Goal: Task Accomplishment & Management: Manage account settings

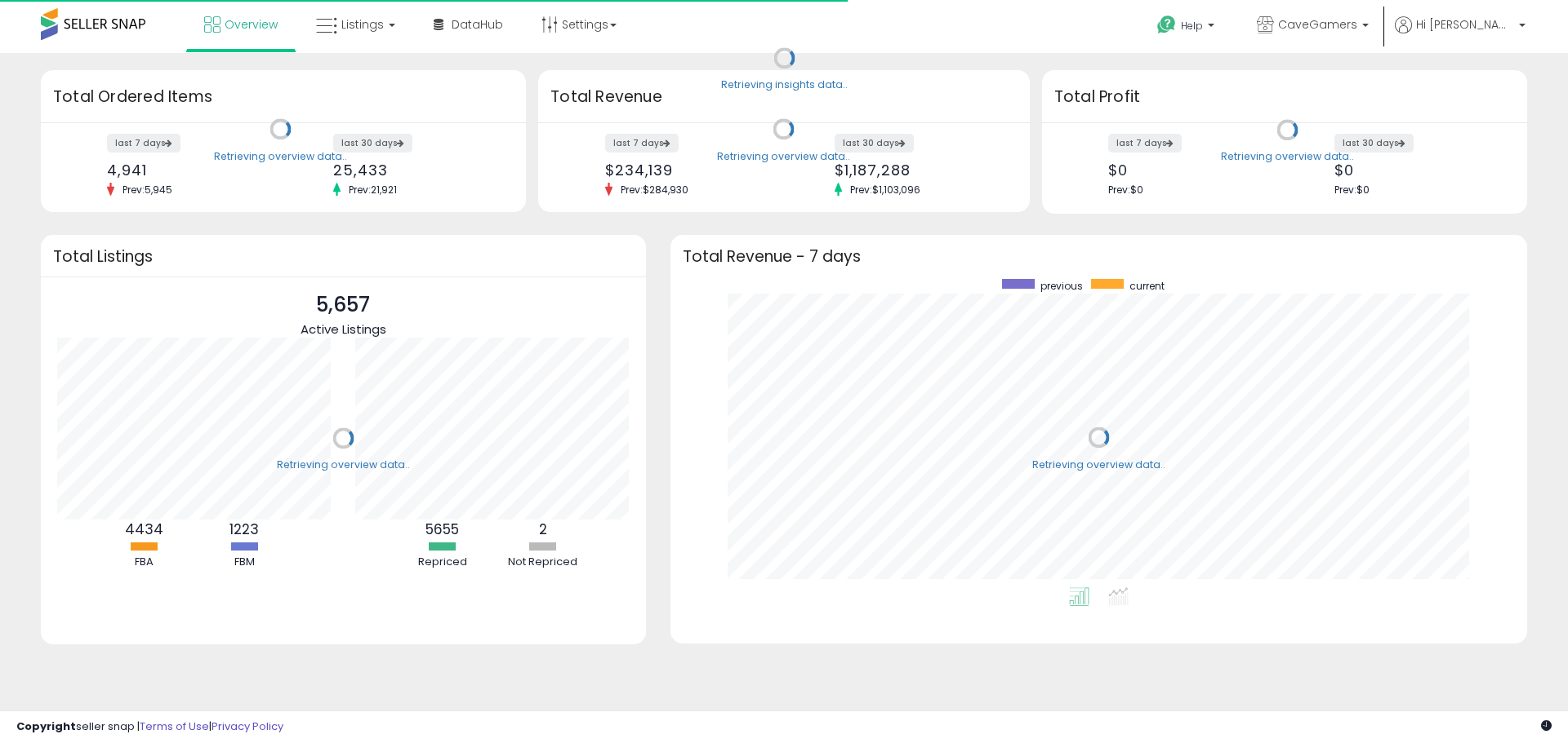
scroll to position [308, 824]
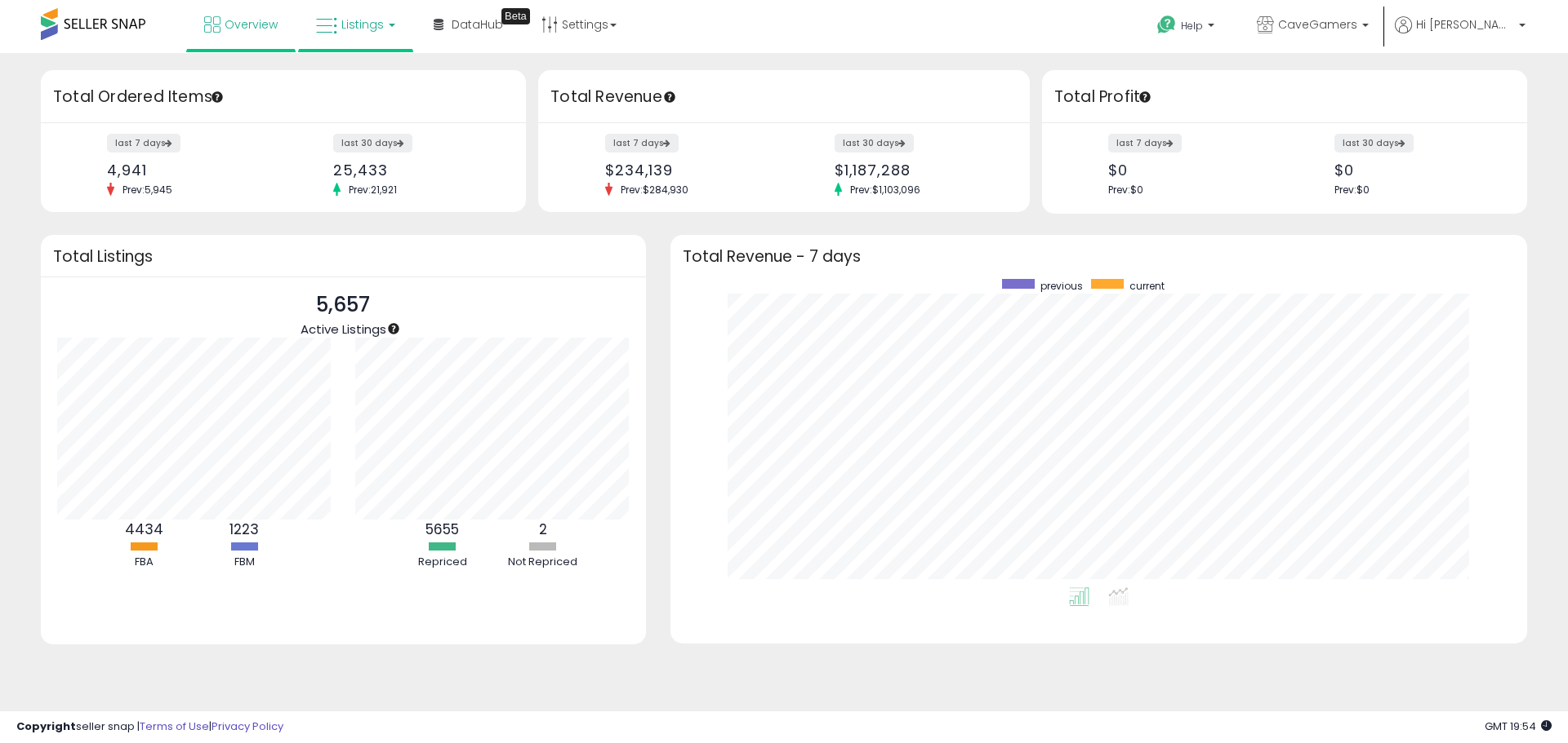
click at [373, 31] on span "Listings" at bounding box center [363, 25] width 43 height 17
click at [360, 84] on icon at bounding box center [368, 80] width 71 height 21
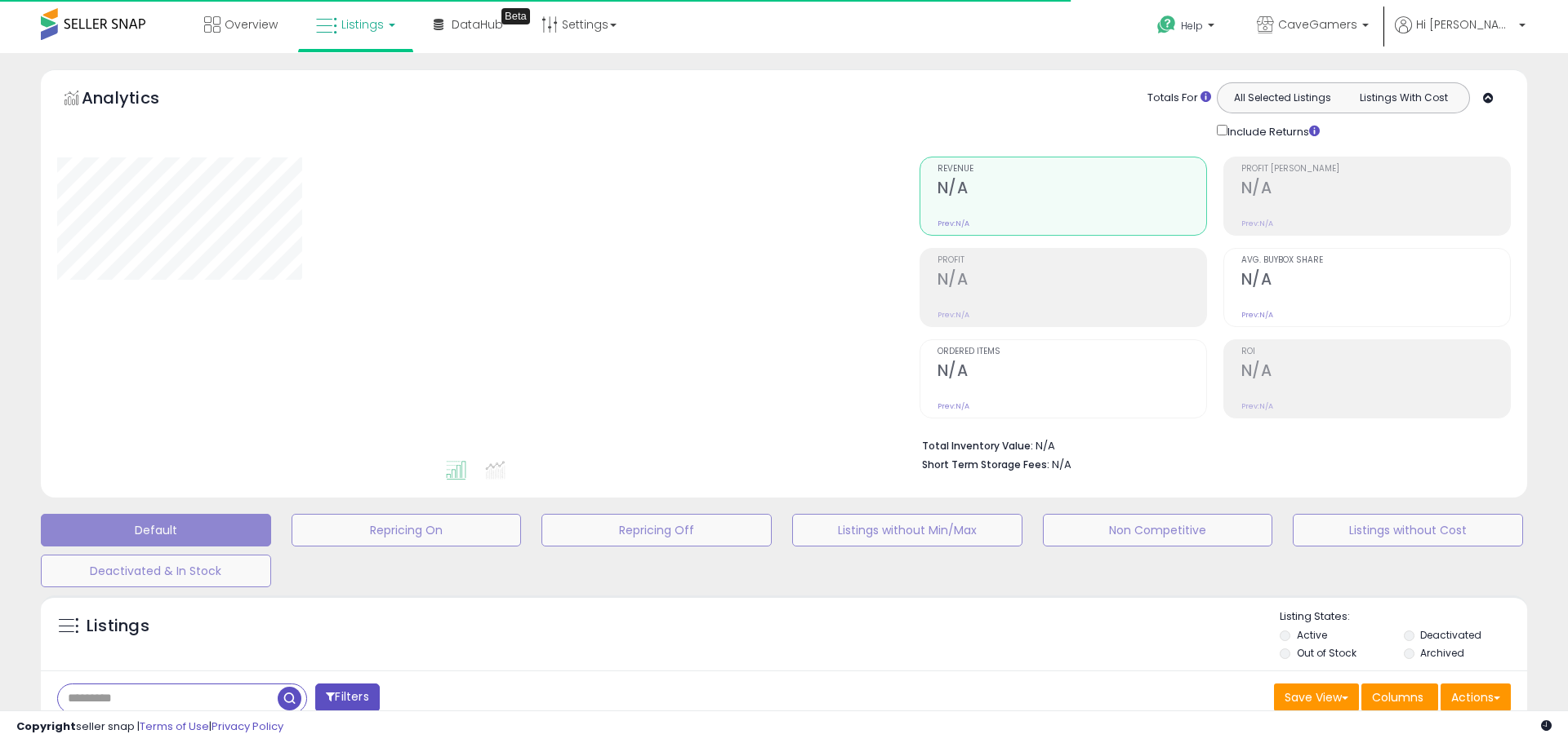
type input "******"
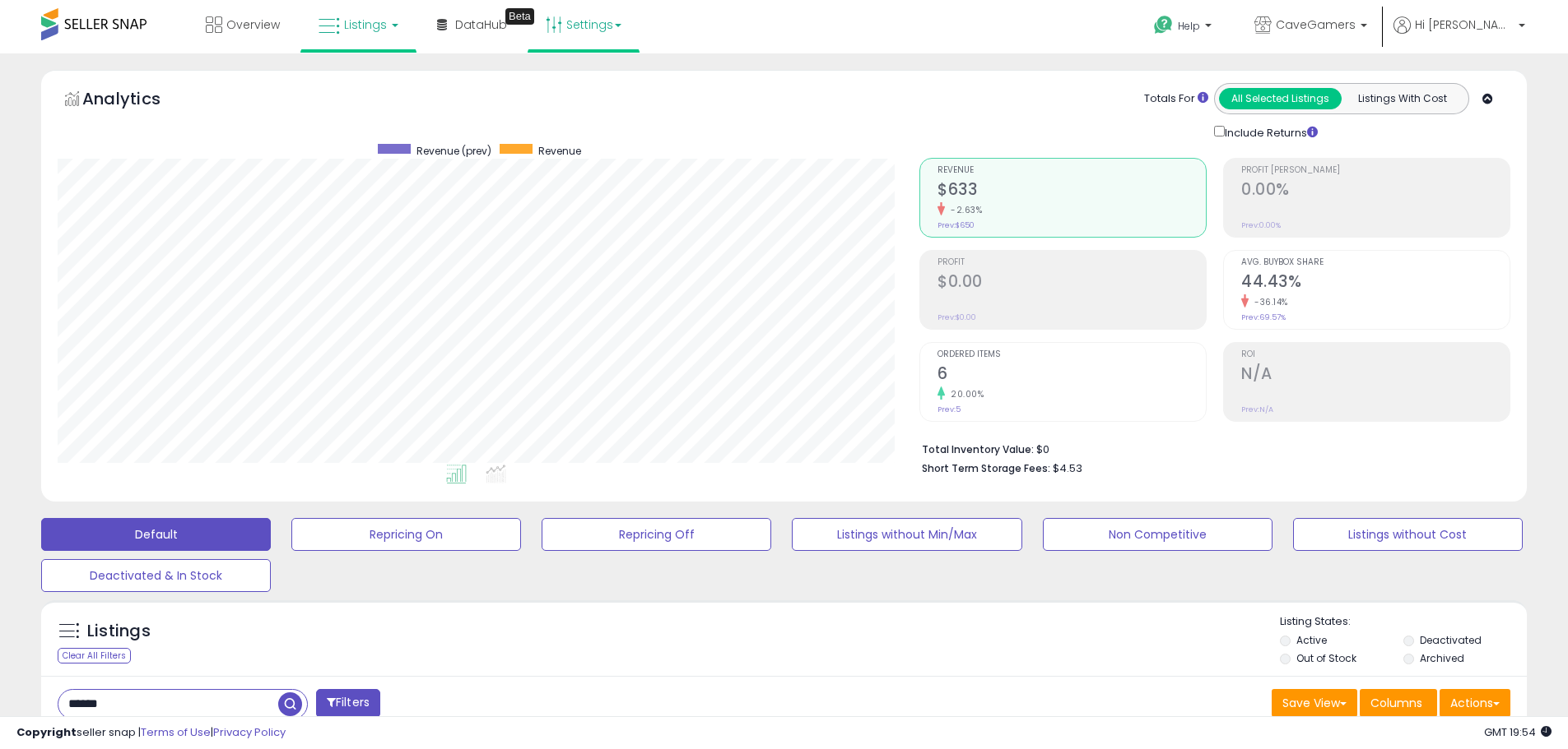
click at [581, 24] on link "Settings" at bounding box center [583, 24] width 100 height 50
click at [578, 84] on link "Store settings" at bounding box center [586, 83] width 74 height 16
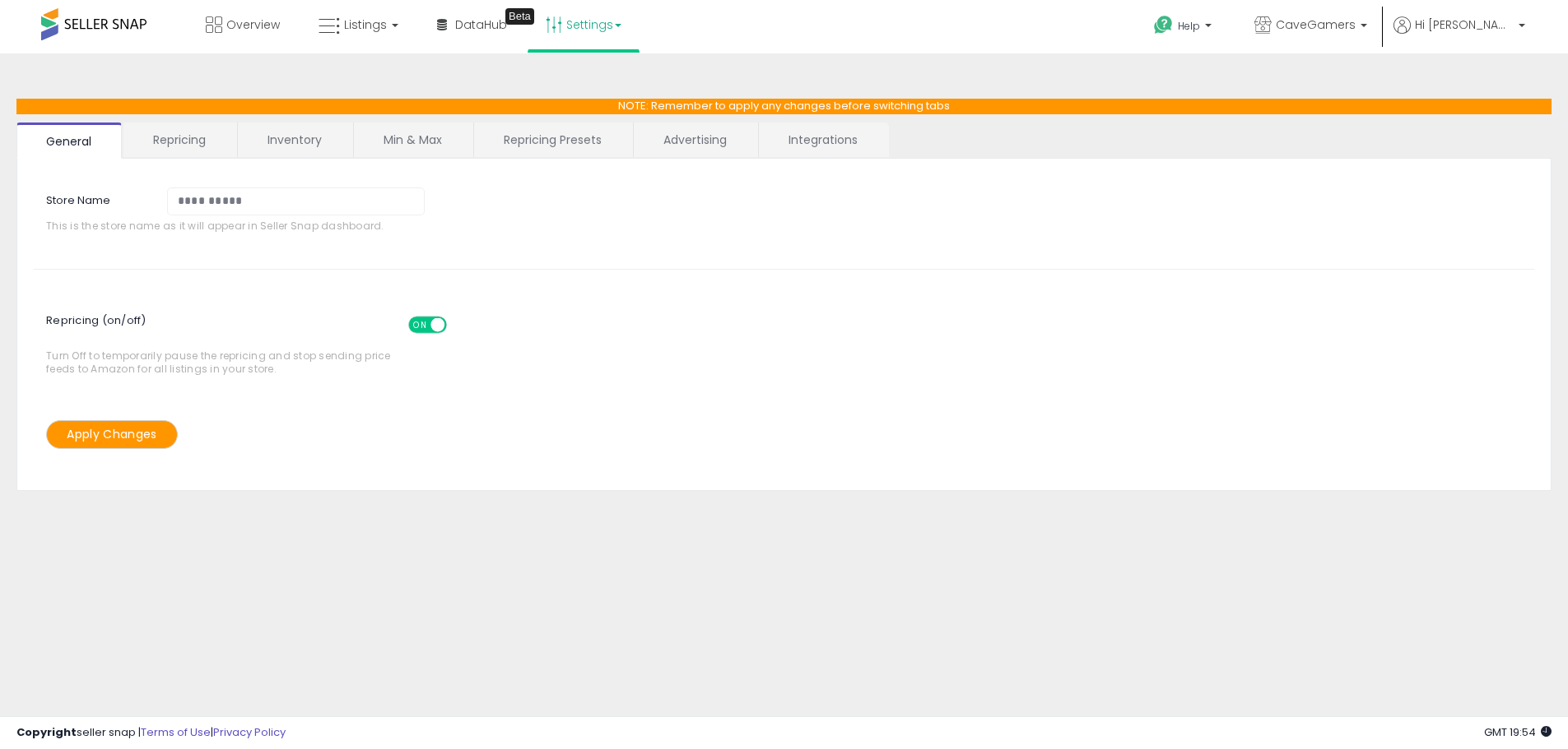
click at [160, 143] on link "Repricing" at bounding box center [179, 140] width 112 height 35
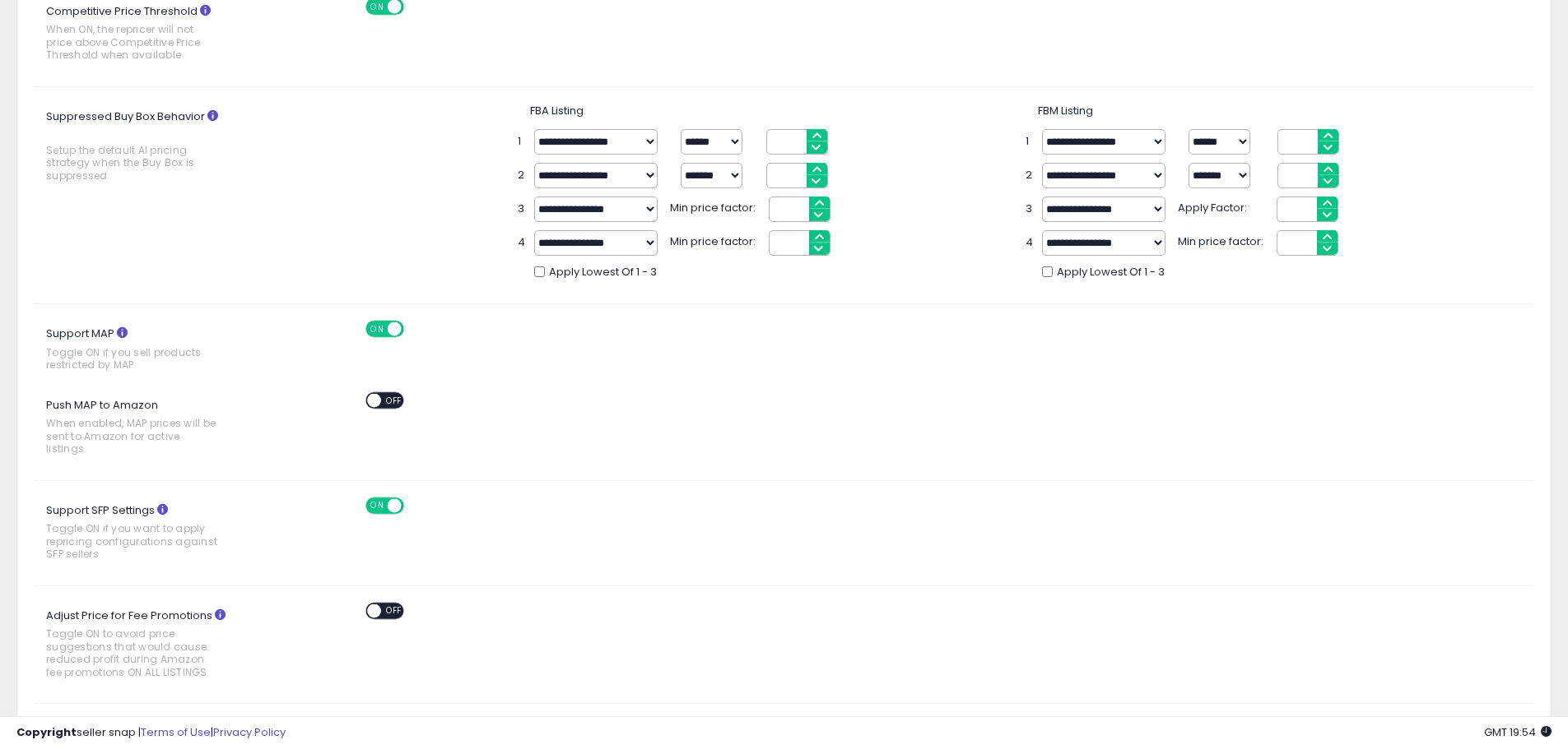
scroll to position [493, 0]
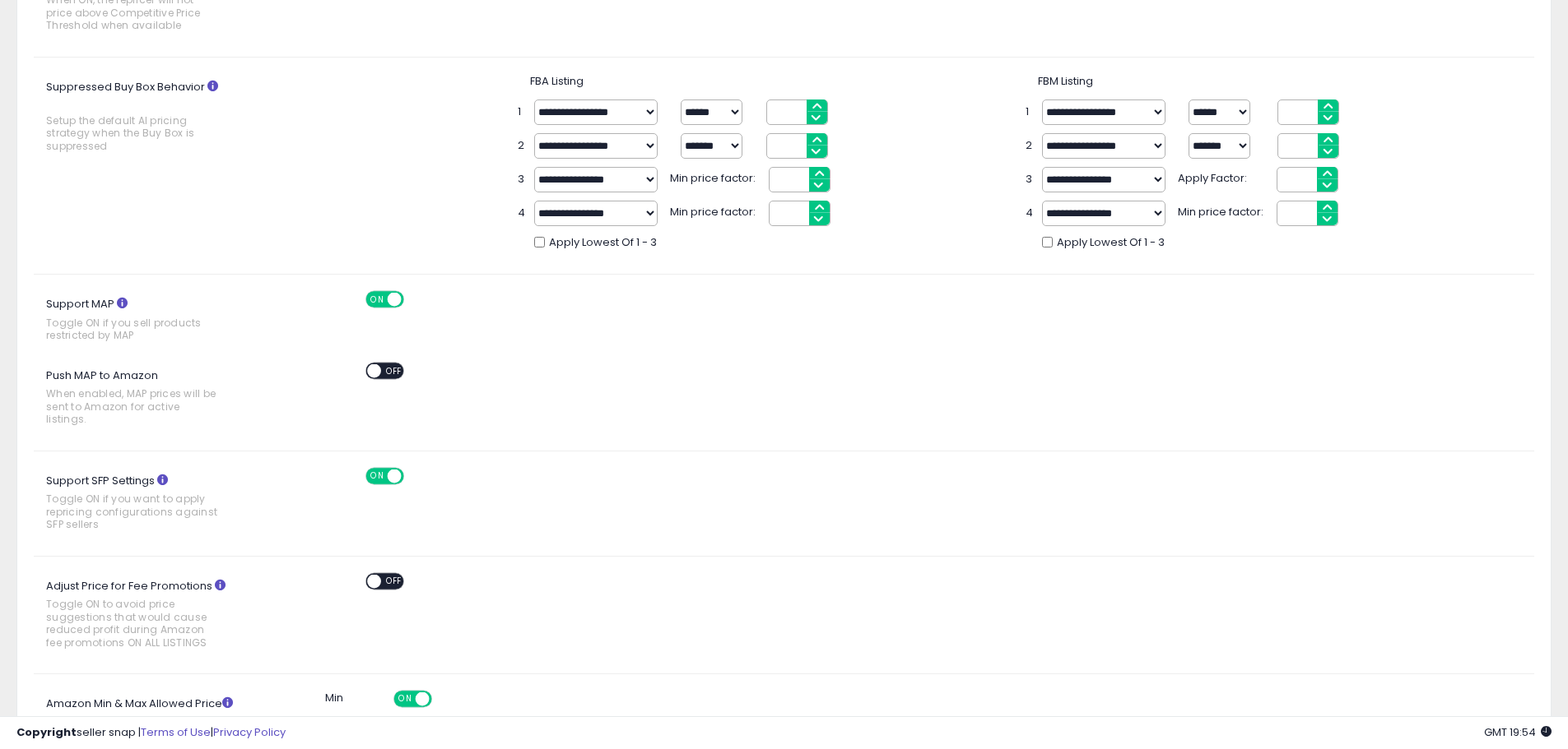
click at [382, 372] on span "OFF" at bounding box center [394, 370] width 26 height 14
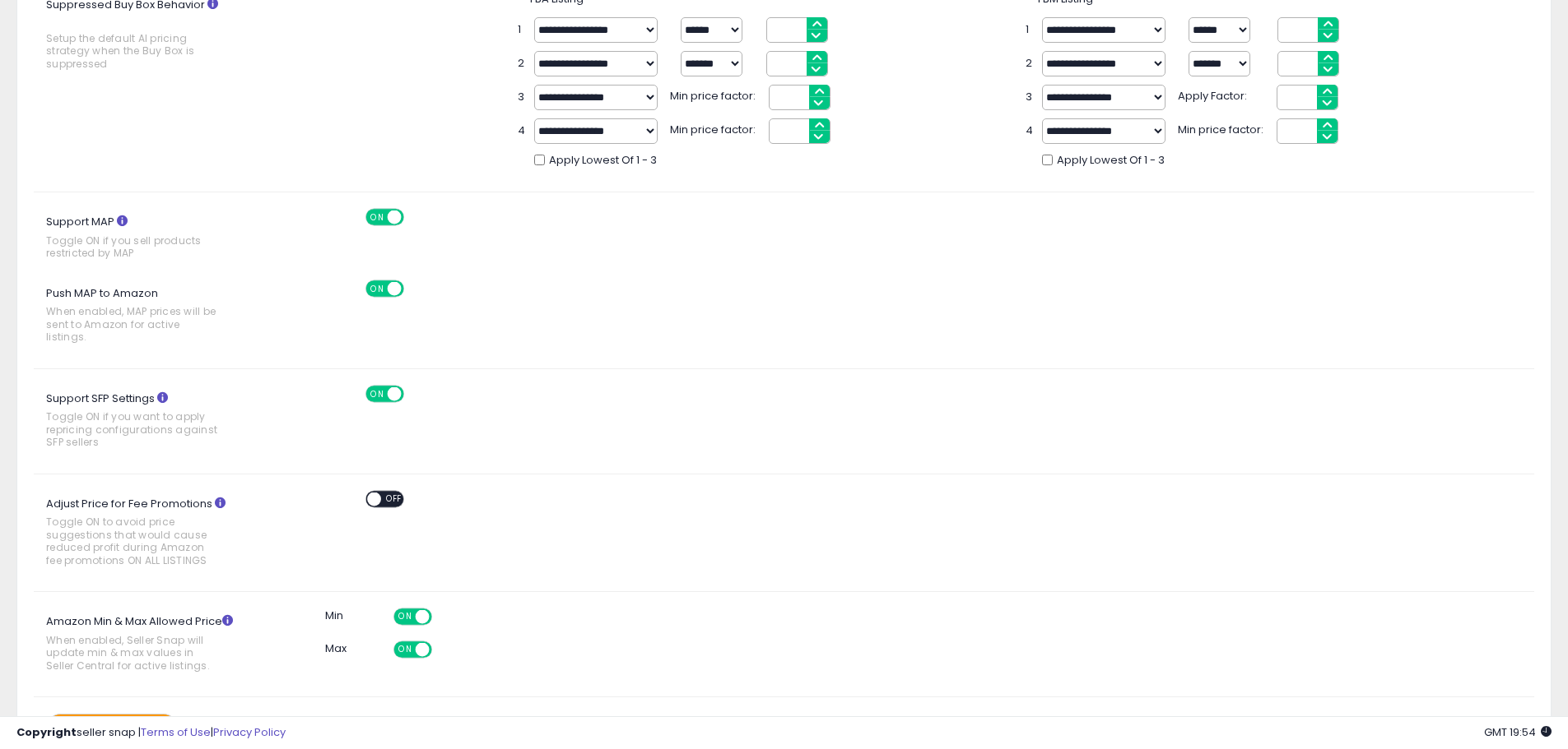
scroll to position [669, 0]
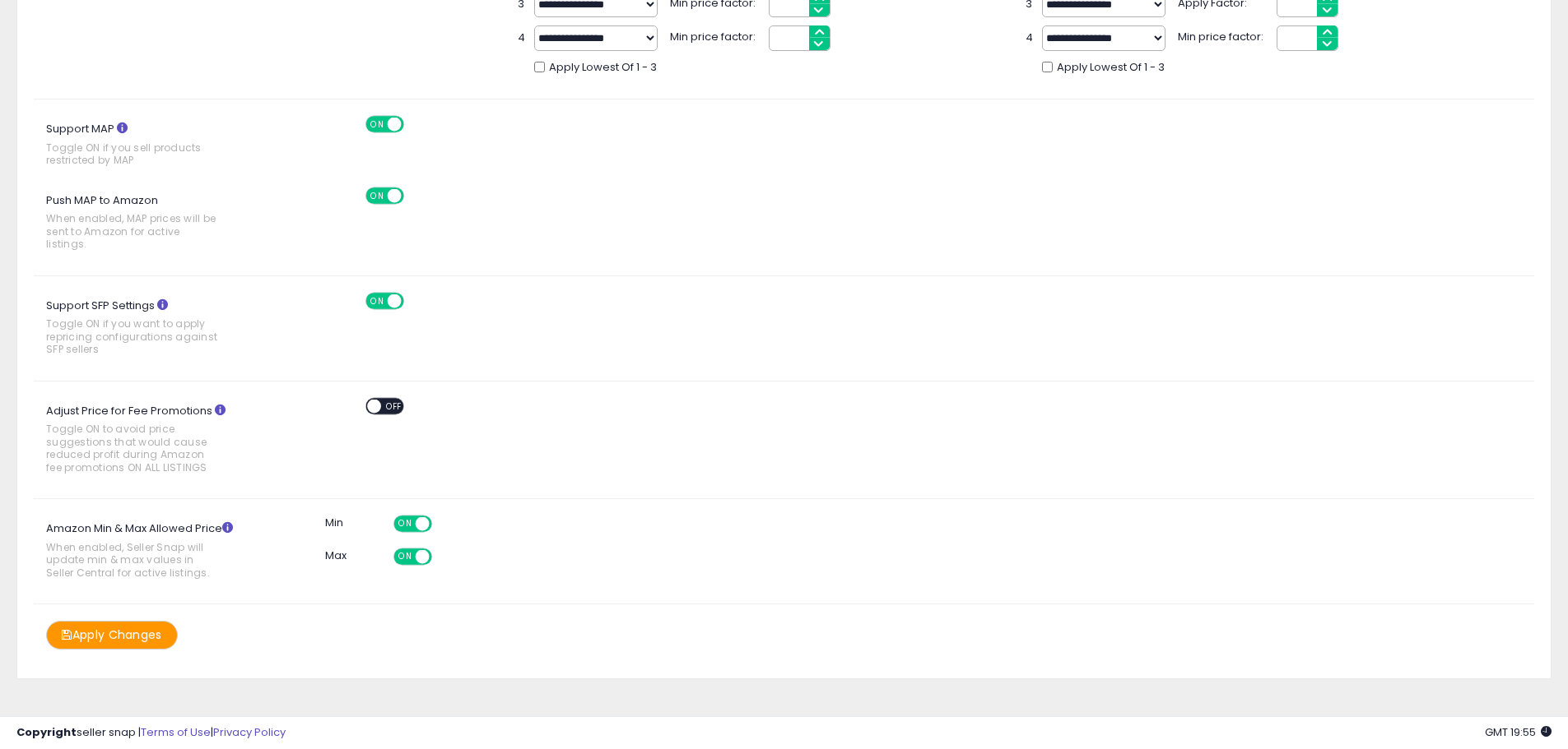
click at [123, 621] on button "Apply Changes" at bounding box center [112, 635] width 131 height 29
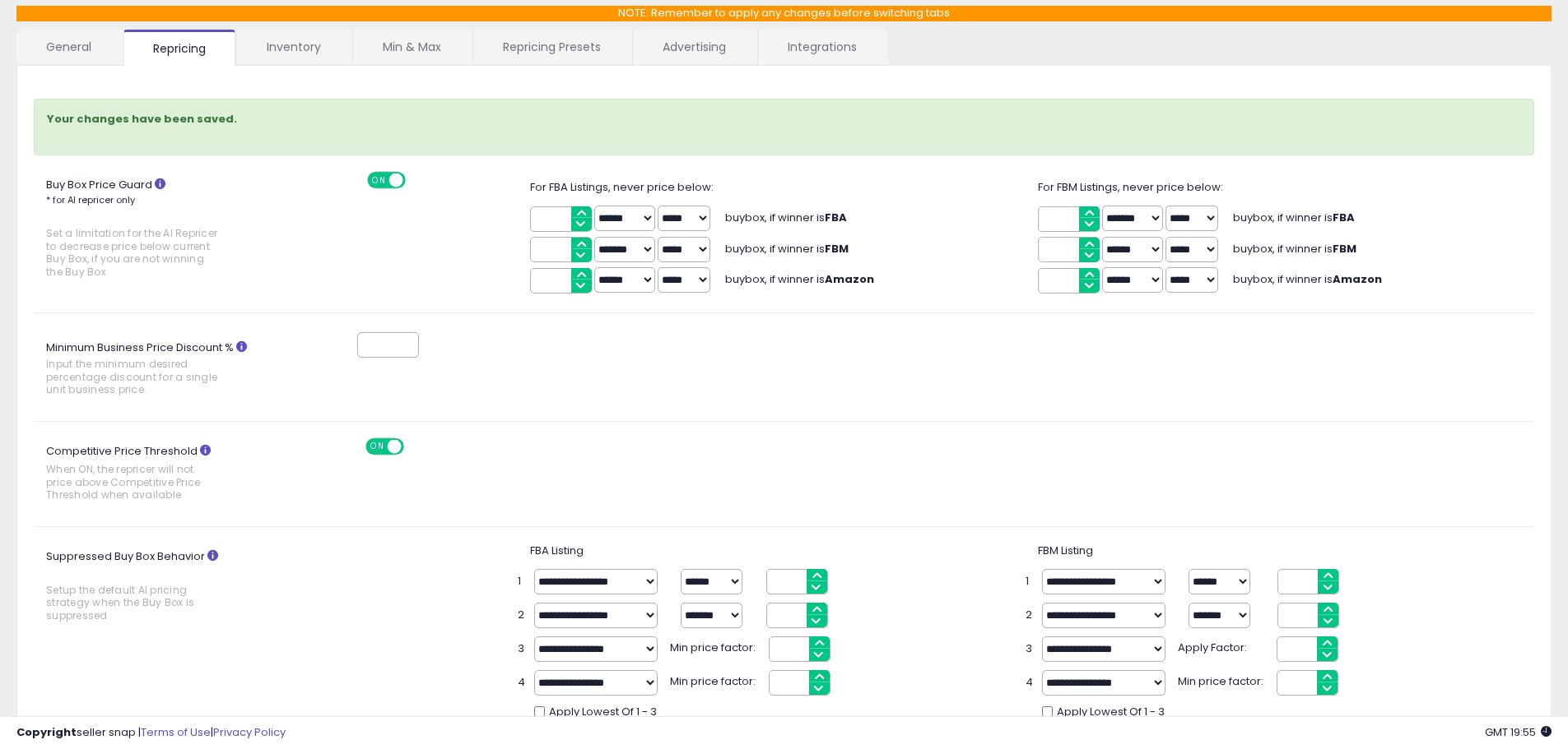
scroll to position [0, 0]
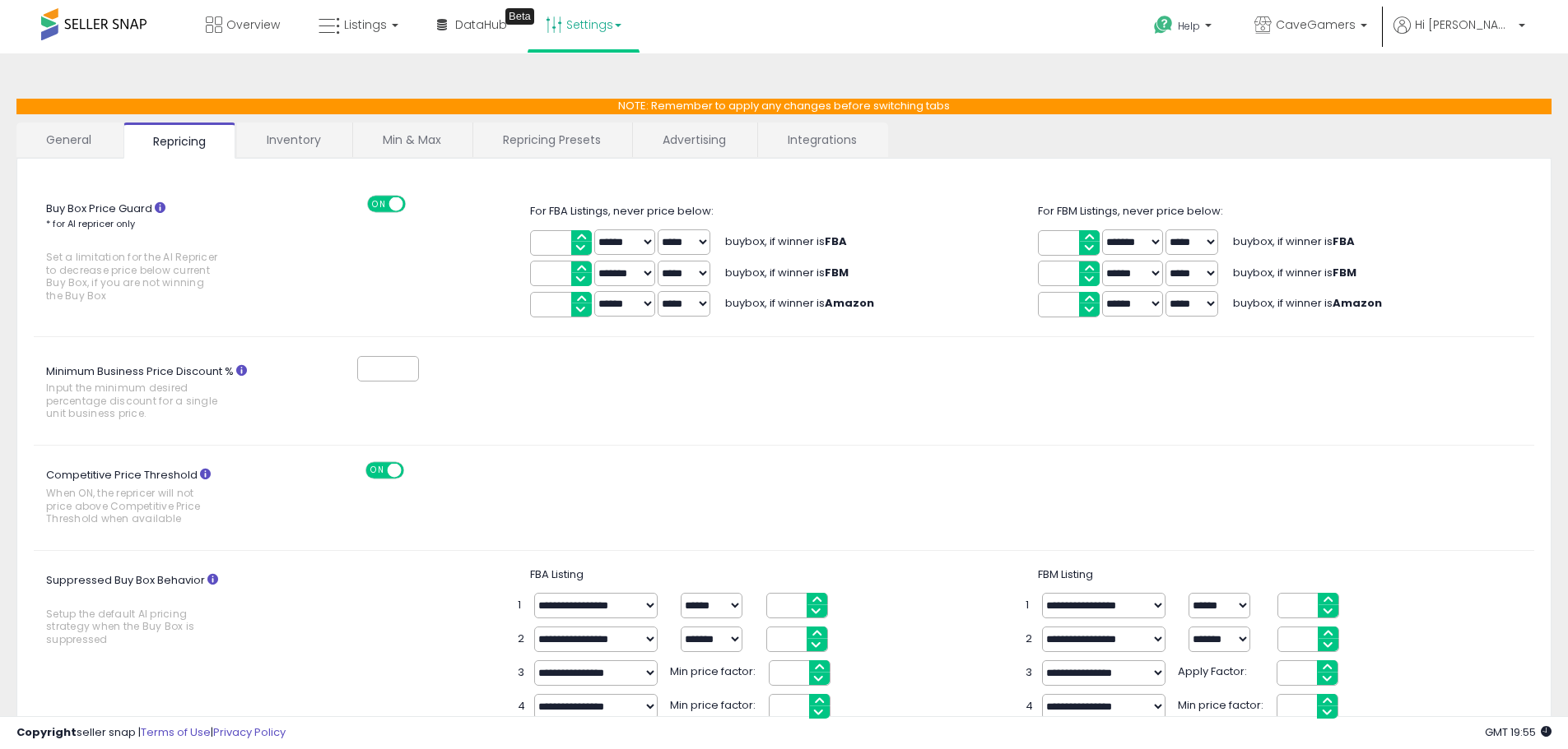
click at [279, 146] on link "Inventory" at bounding box center [293, 140] width 114 height 35
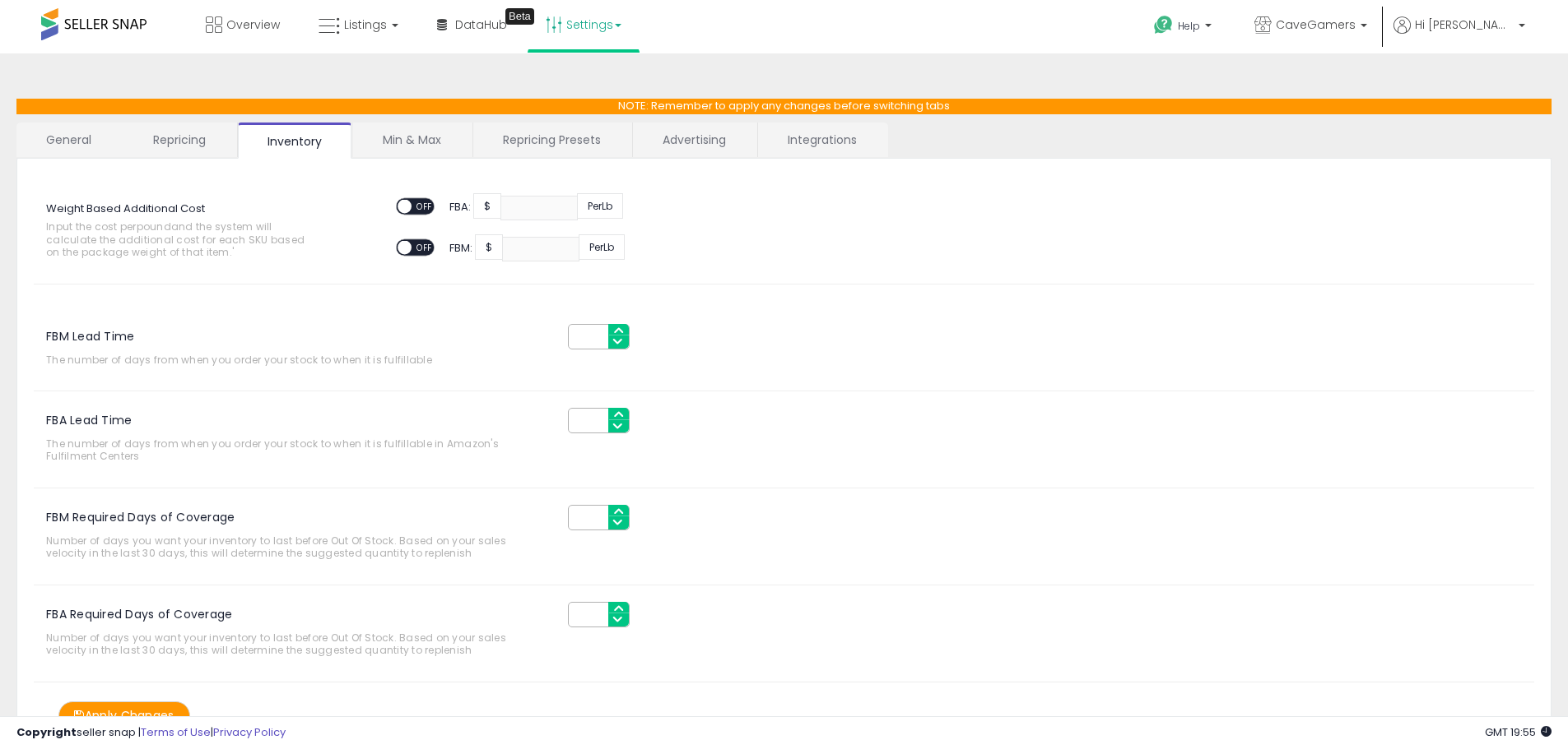
click at [402, 143] on link "Min & Max" at bounding box center [412, 140] width 118 height 35
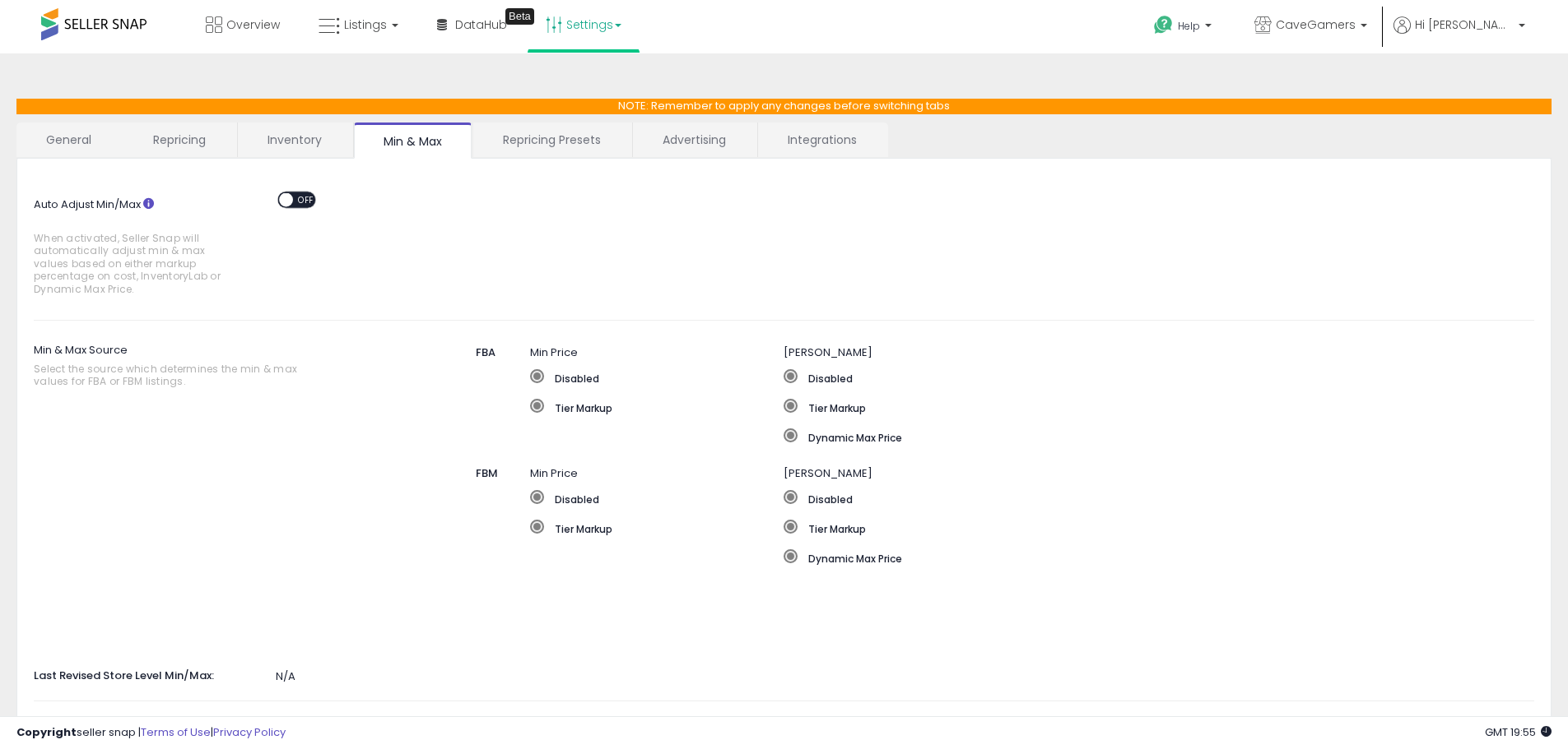
click at [546, 143] on link "Repricing Presets" at bounding box center [552, 140] width 157 height 35
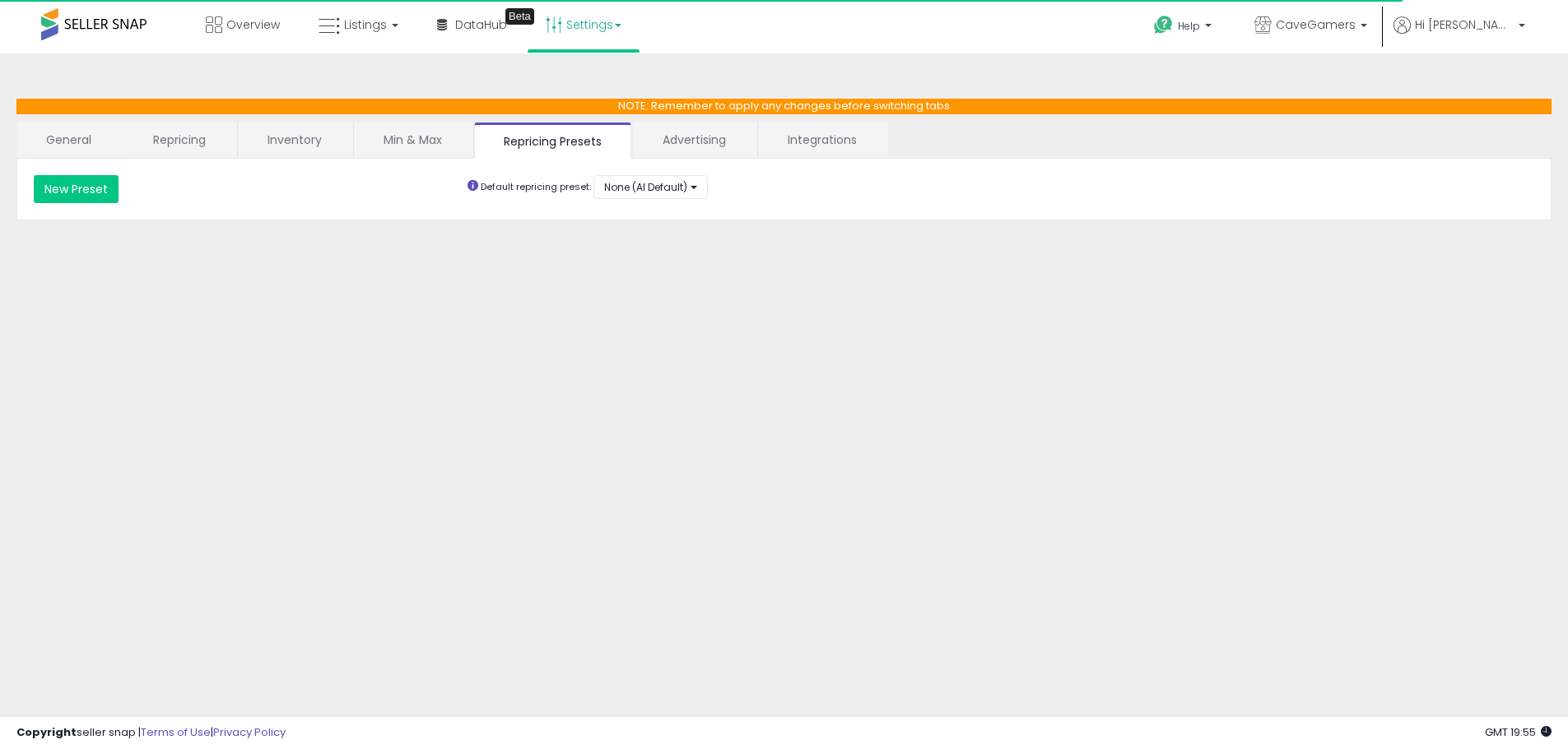
click at [691, 136] on link "Advertising" at bounding box center [695, 140] width 123 height 35
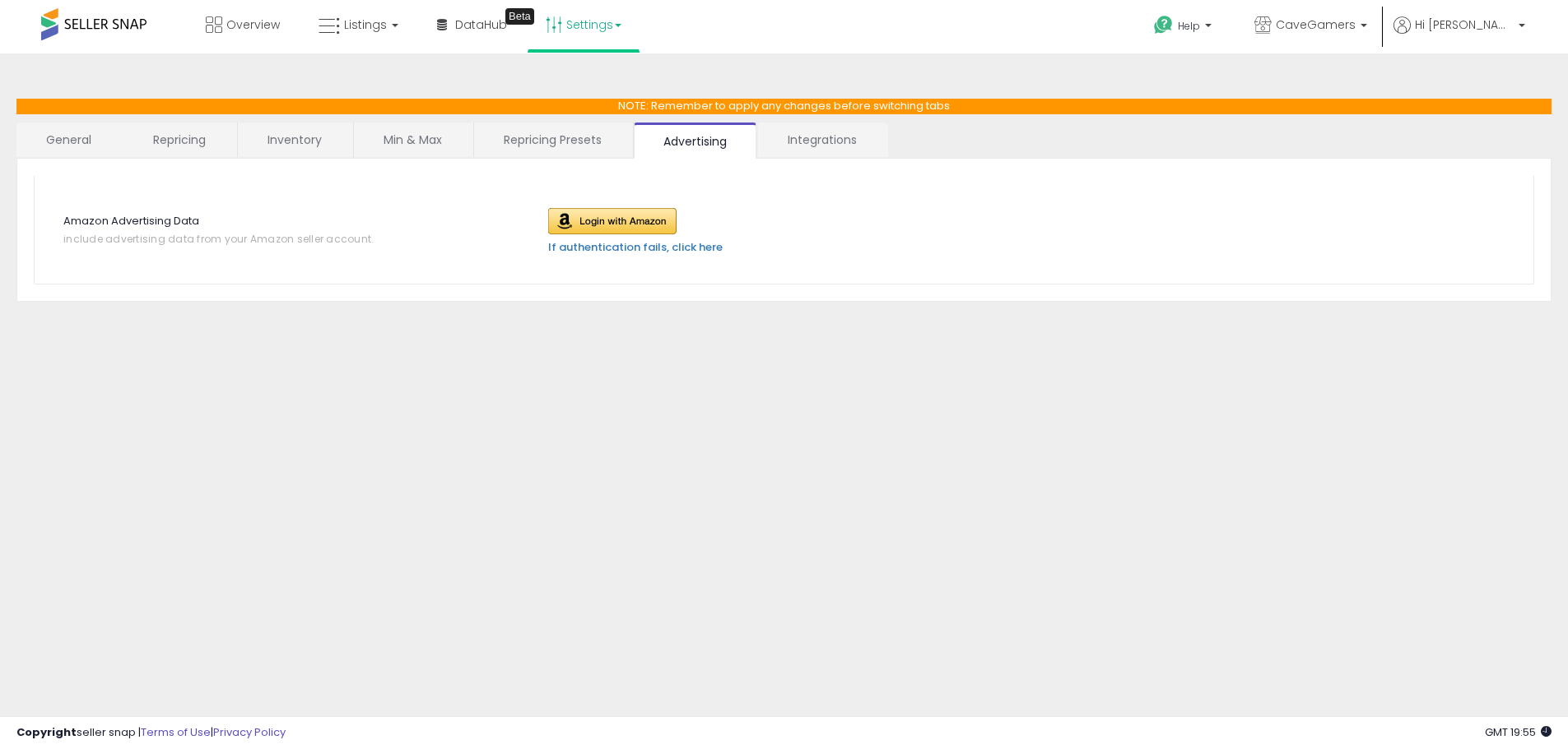
click at [536, 138] on link "Repricing Presets" at bounding box center [552, 140] width 157 height 35
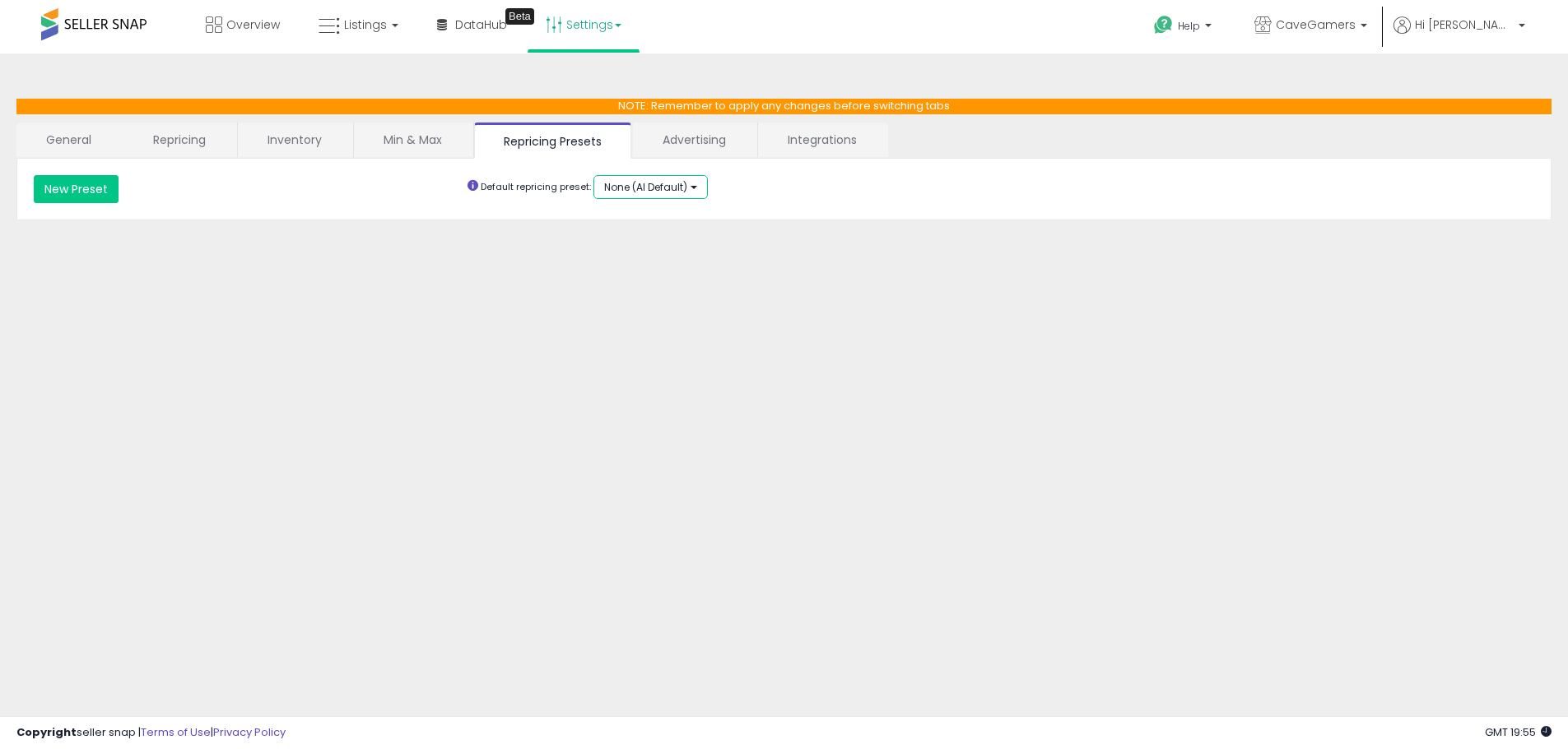
click at [687, 187] on button "None (AI Default)" at bounding box center [651, 187] width 115 height 24
click at [687, 185] on button "None (AI Default)" at bounding box center [651, 187] width 115 height 24
click at [722, 145] on link "Advertising" at bounding box center [695, 140] width 123 height 35
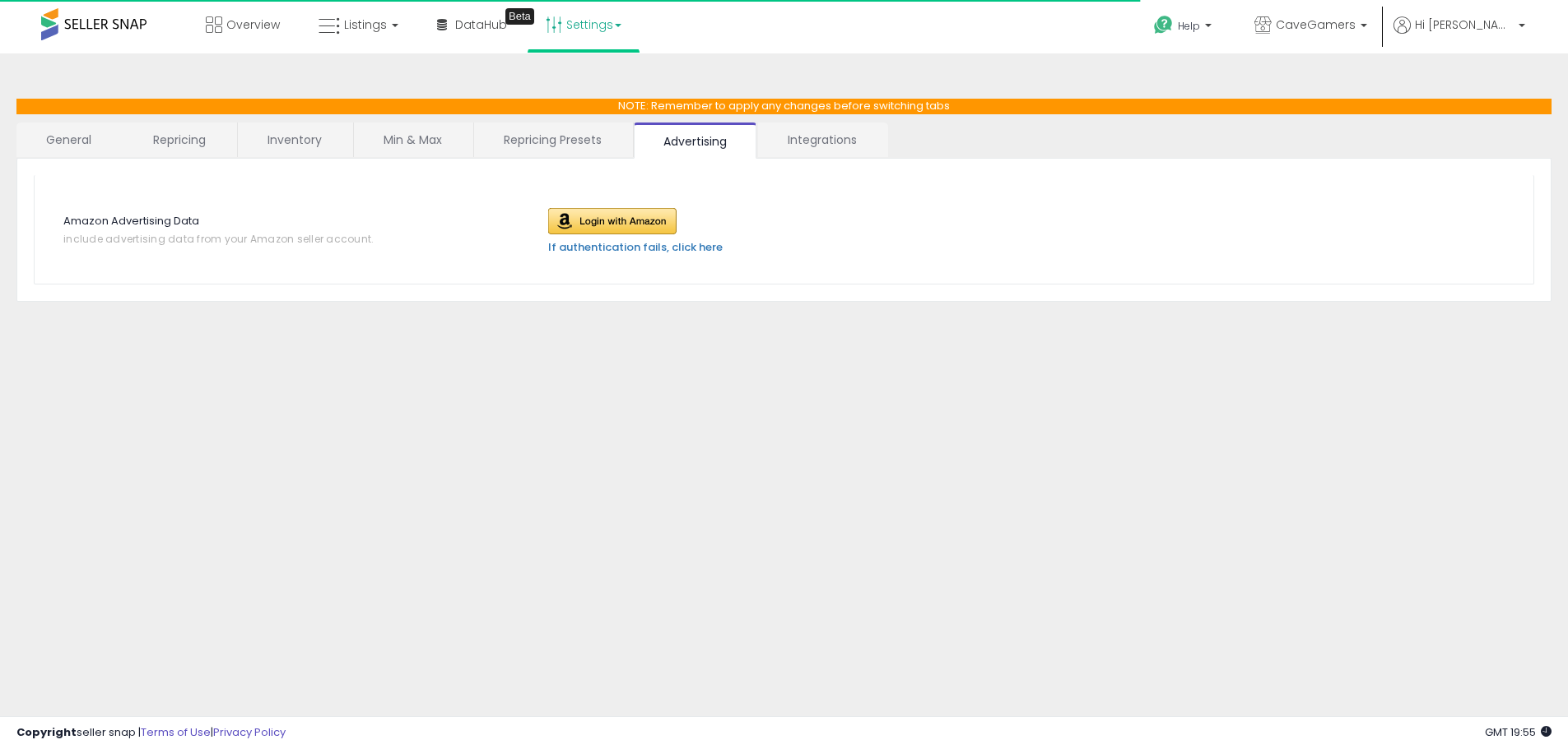
click at [813, 131] on link "Integrations" at bounding box center [822, 140] width 128 height 35
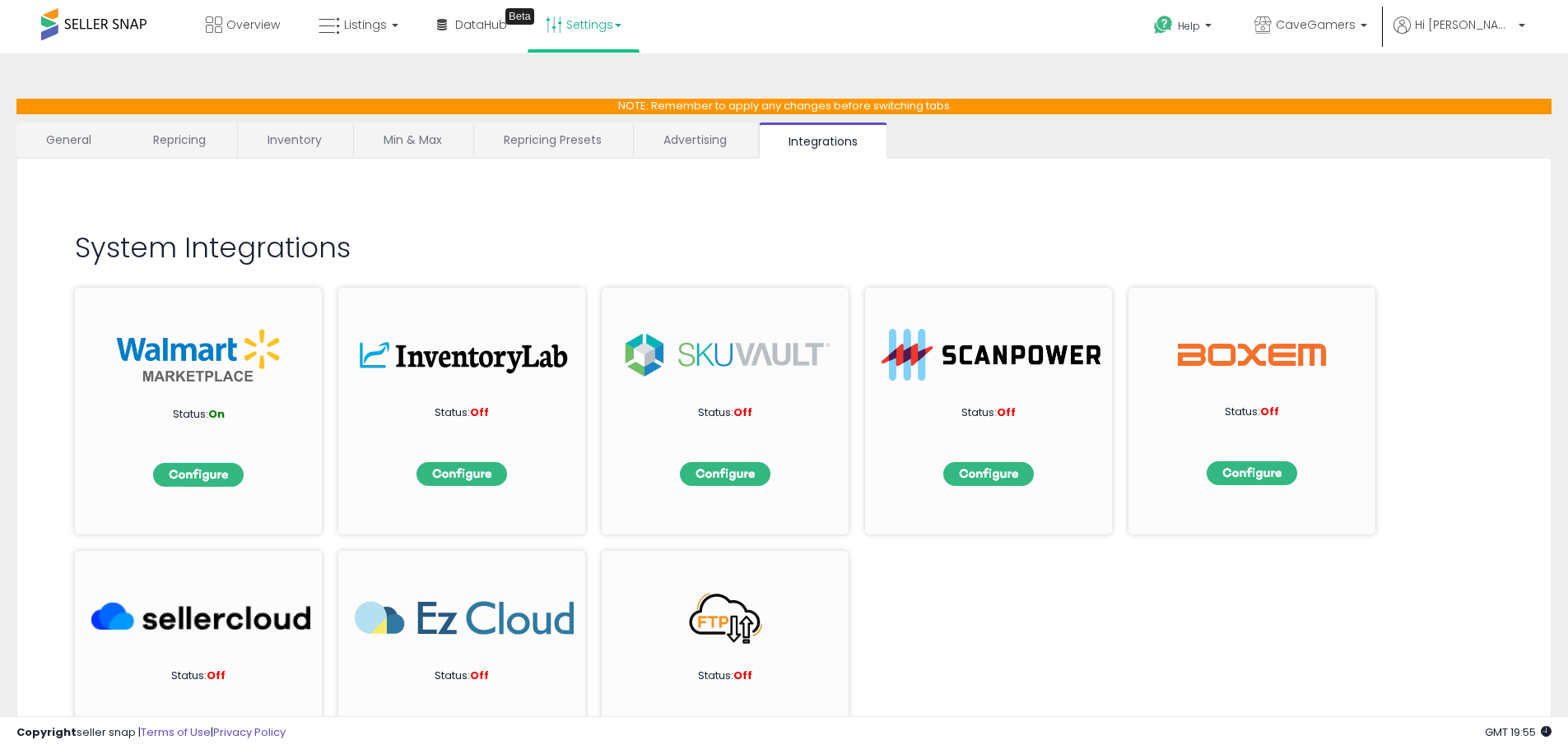
scroll to position [148, 0]
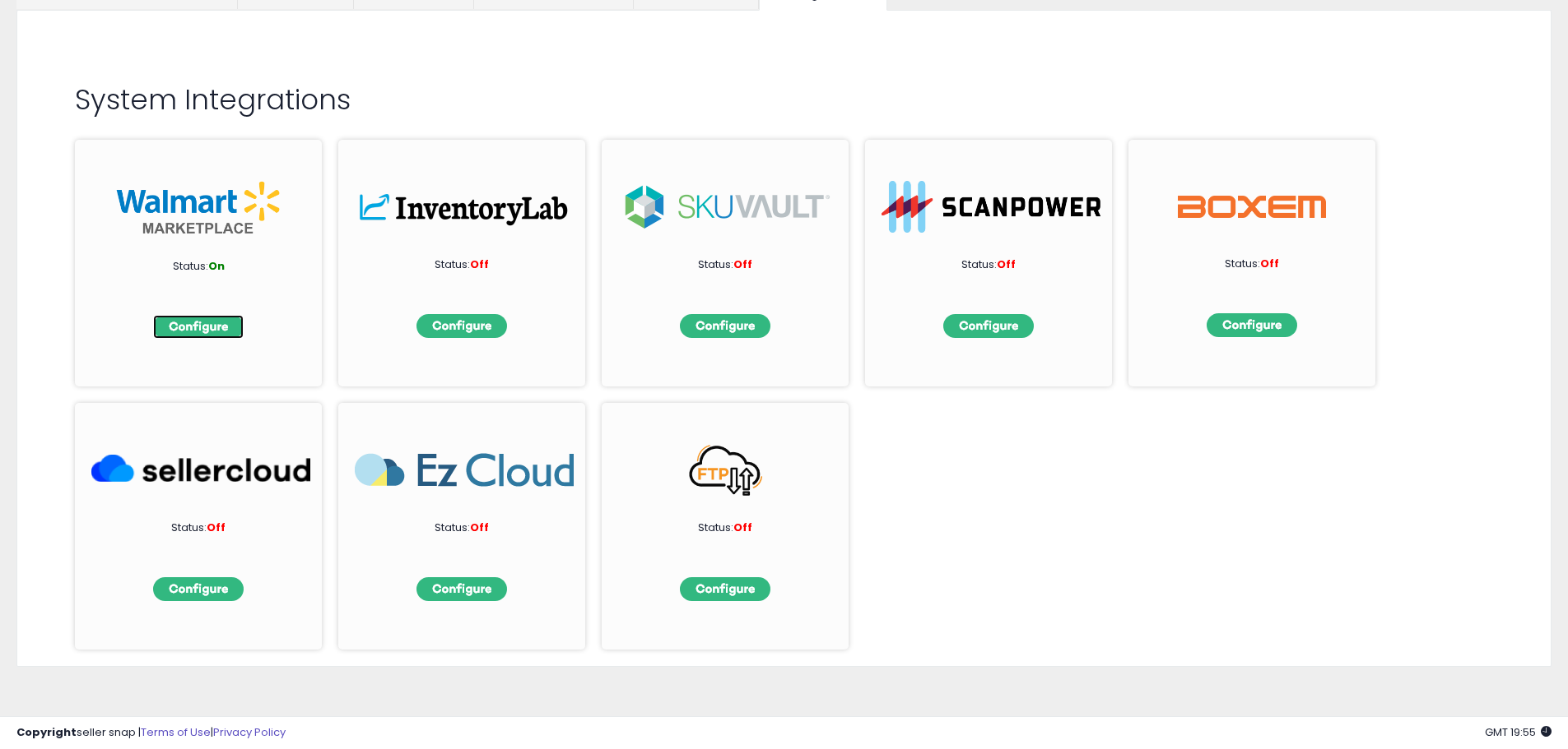
click at [212, 324] on img at bounding box center [199, 327] width 91 height 24
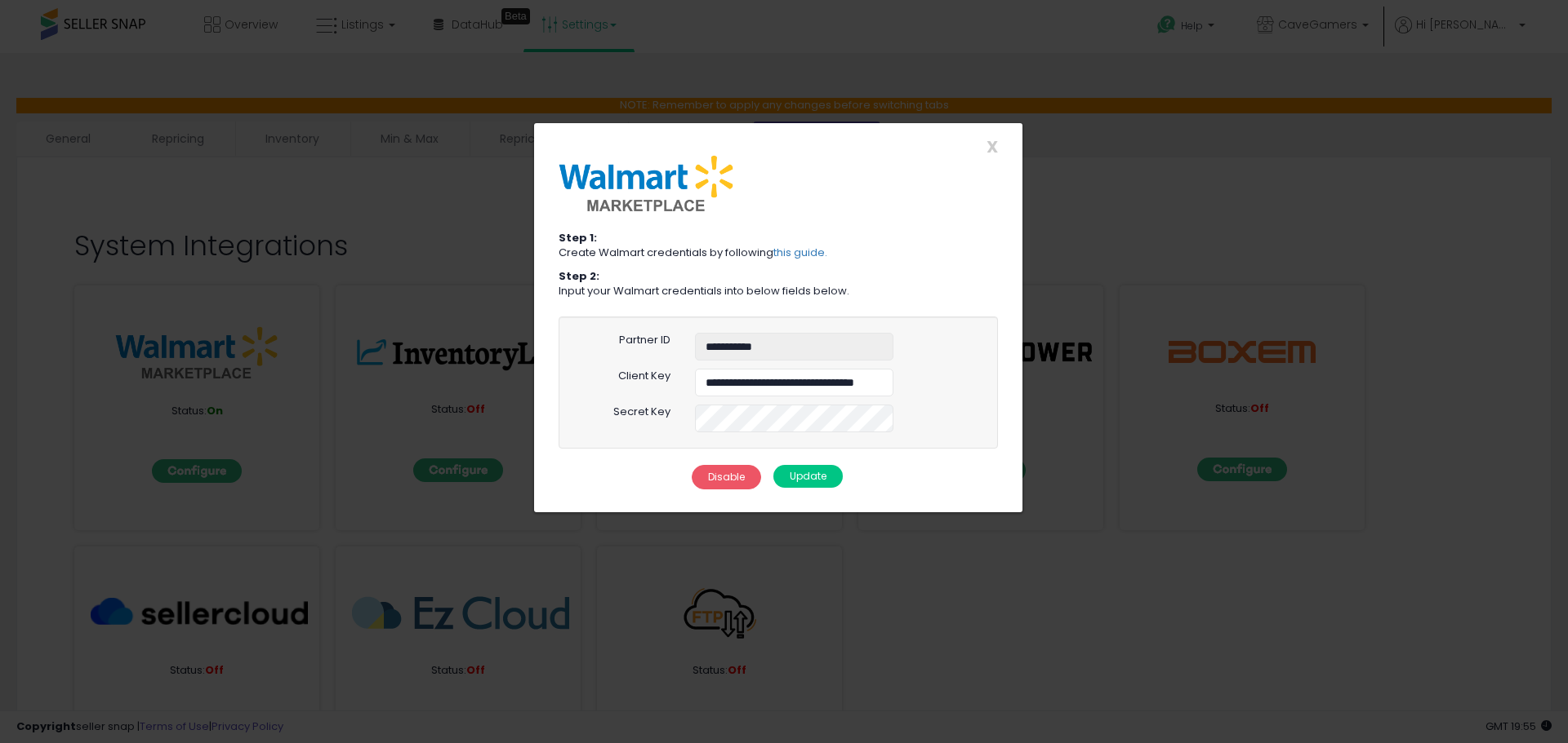
click at [984, 146] on div "X Close" at bounding box center [778, 146] width 464 height 18
click at [992, 148] on span "X" at bounding box center [992, 146] width 12 height 23
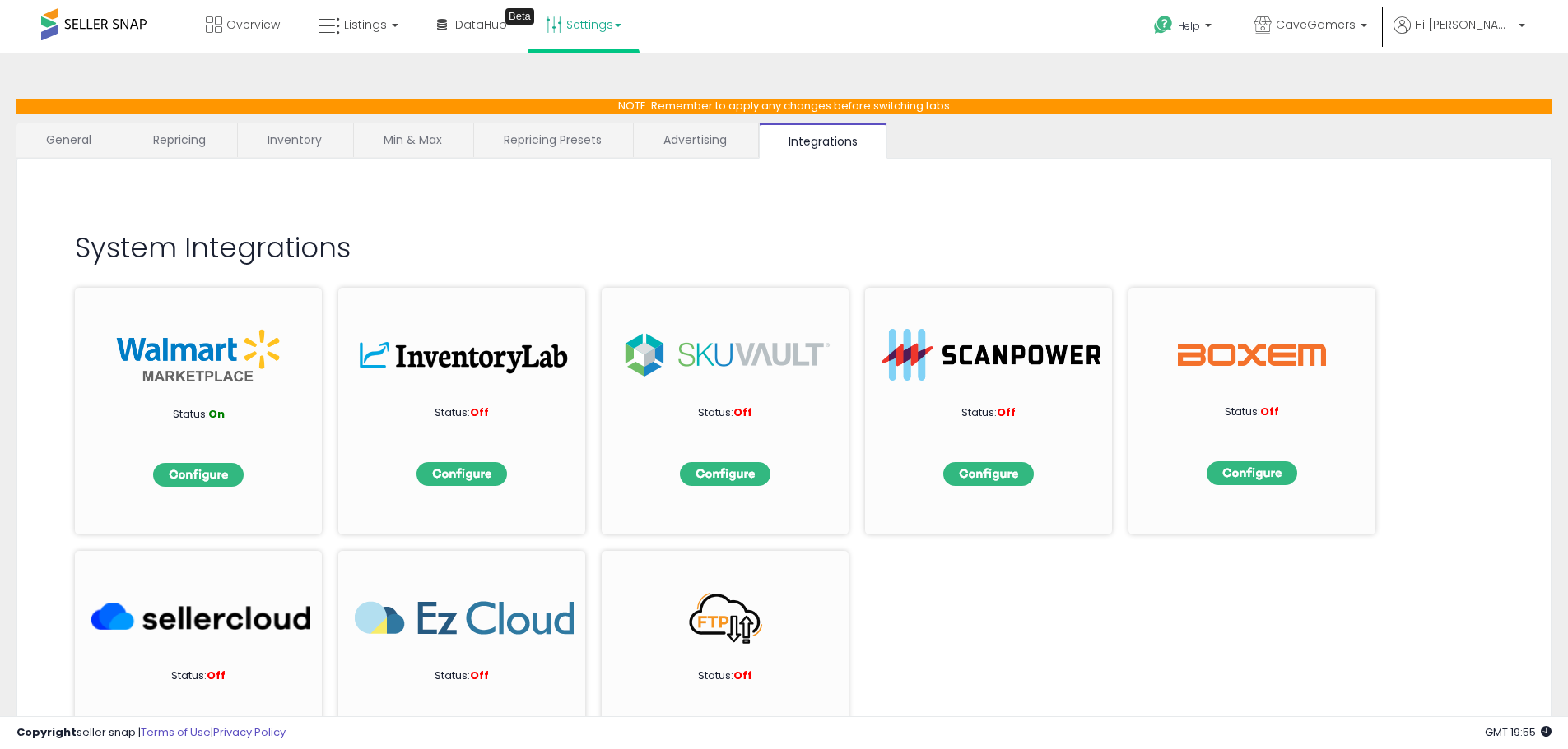
click at [40, 162] on div "System Integrations Status: On Status: Off Status: Off Status: Off Status: Off …" at bounding box center [784, 487] width 1535 height 656
click at [62, 141] on link "General" at bounding box center [69, 140] width 105 height 35
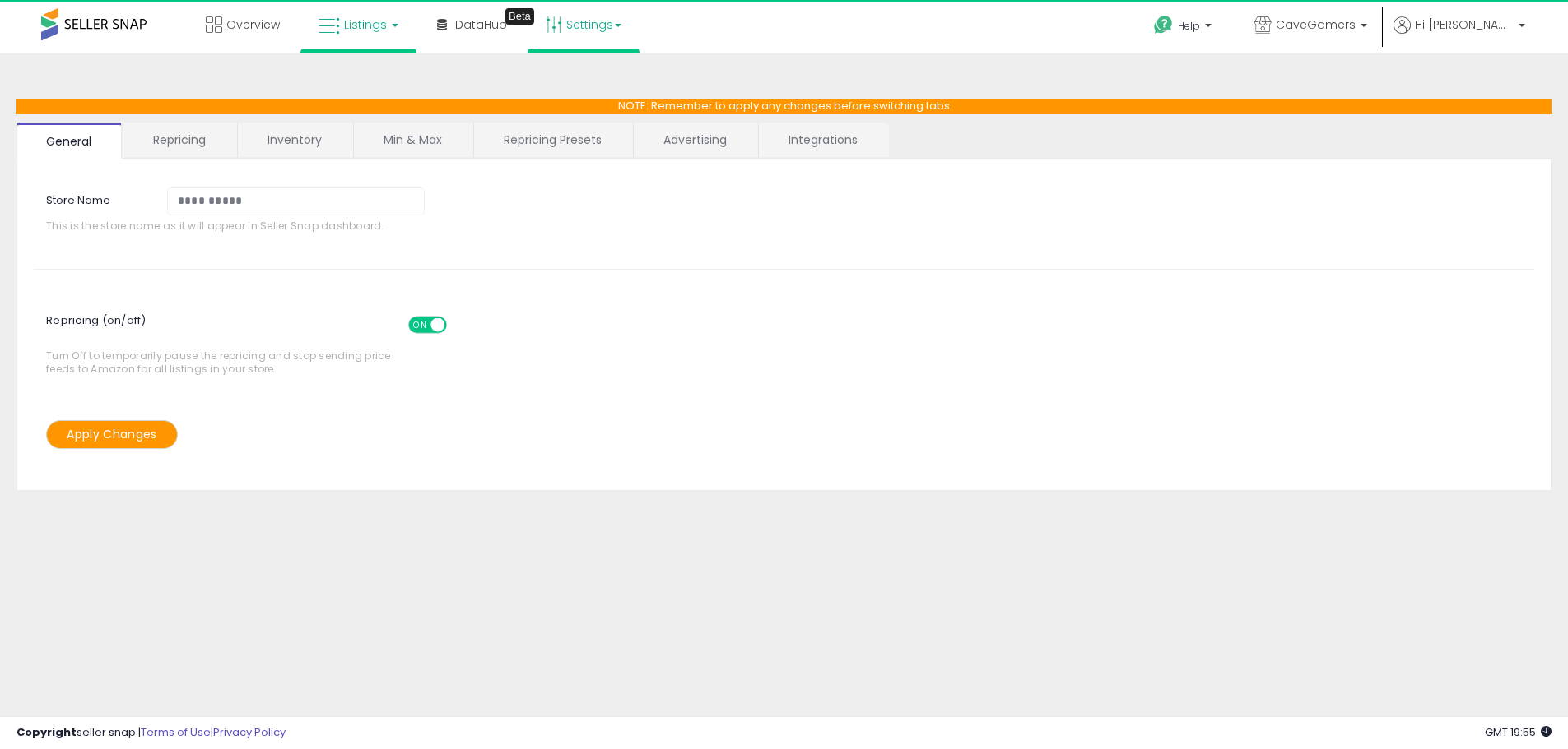
click at [369, 32] on span "Listings" at bounding box center [365, 25] width 43 height 17
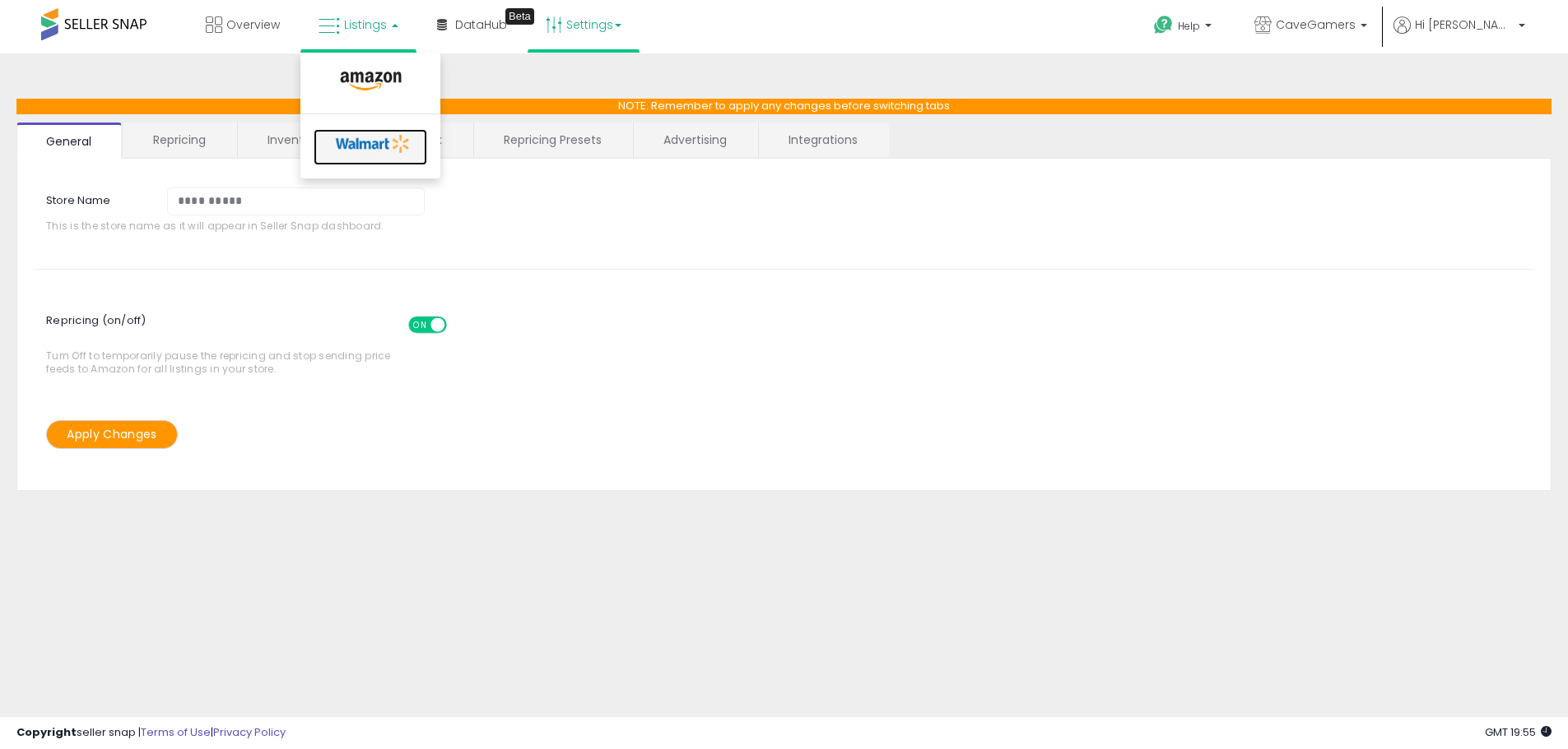
click at [358, 143] on icon at bounding box center [373, 143] width 87 height 24
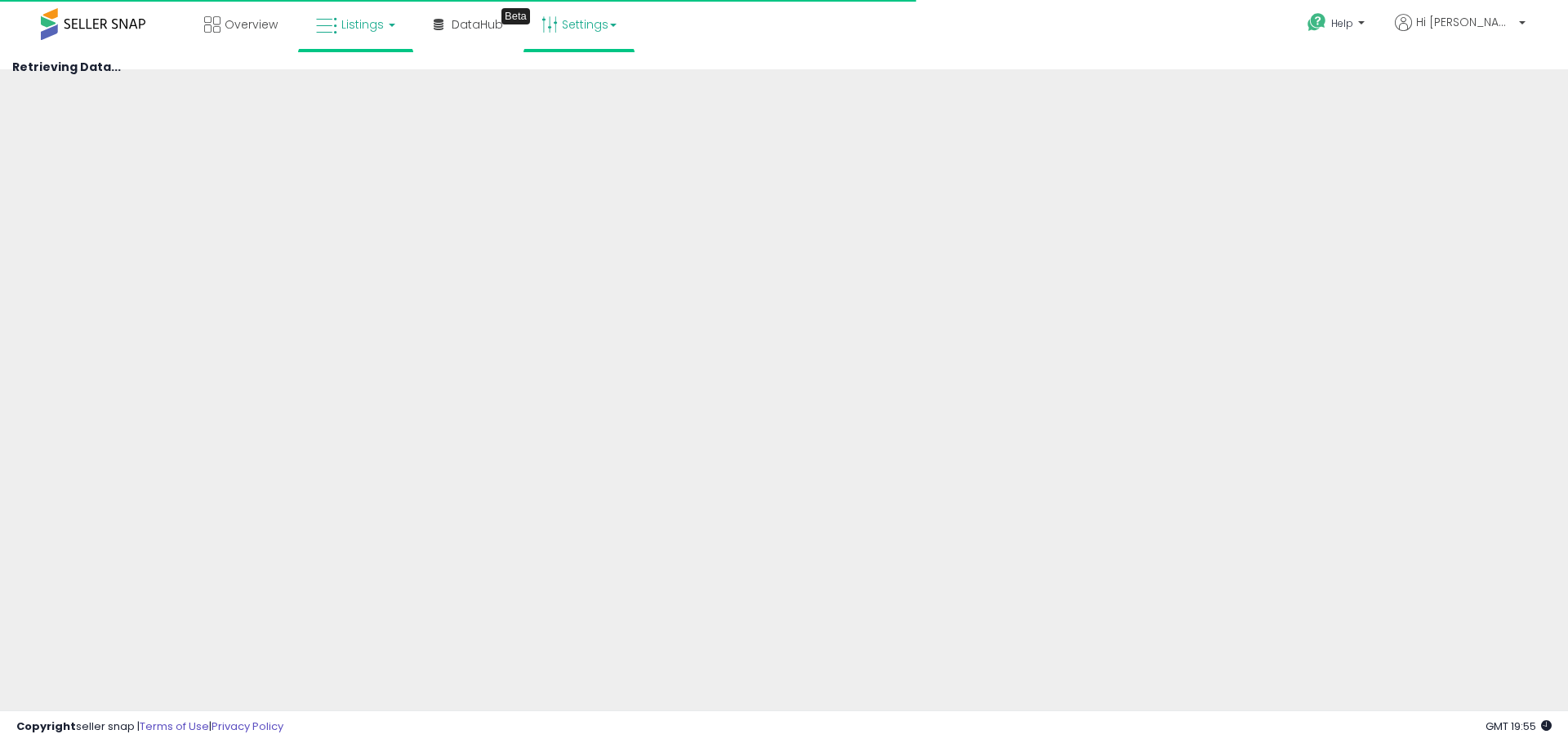
click at [595, 28] on link "Settings" at bounding box center [578, 24] width 99 height 49
click at [880, 46] on div "Overview Listings DataHub Beta" at bounding box center [505, 34] width 1037 height 69
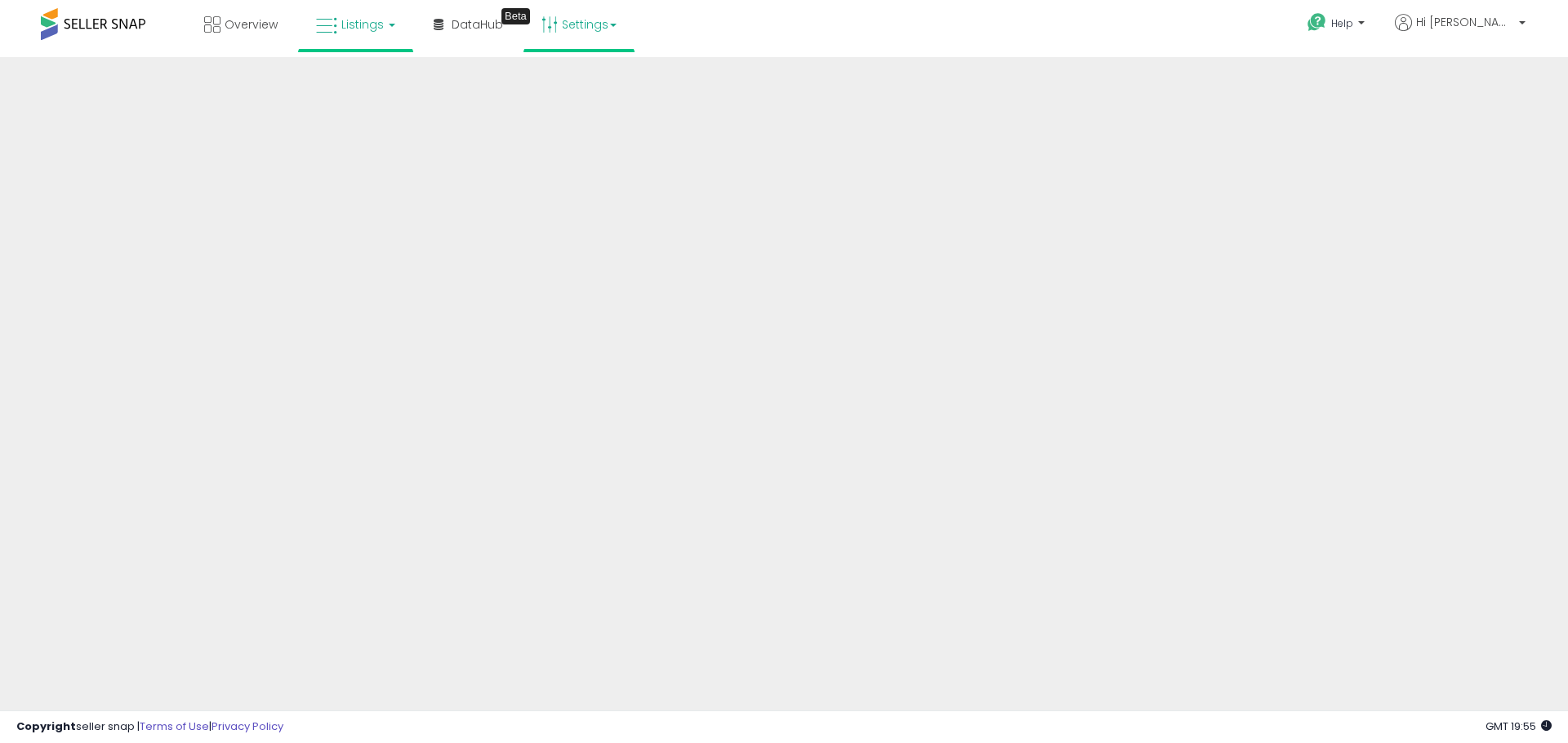
click at [598, 30] on link "Settings" at bounding box center [578, 24] width 99 height 49
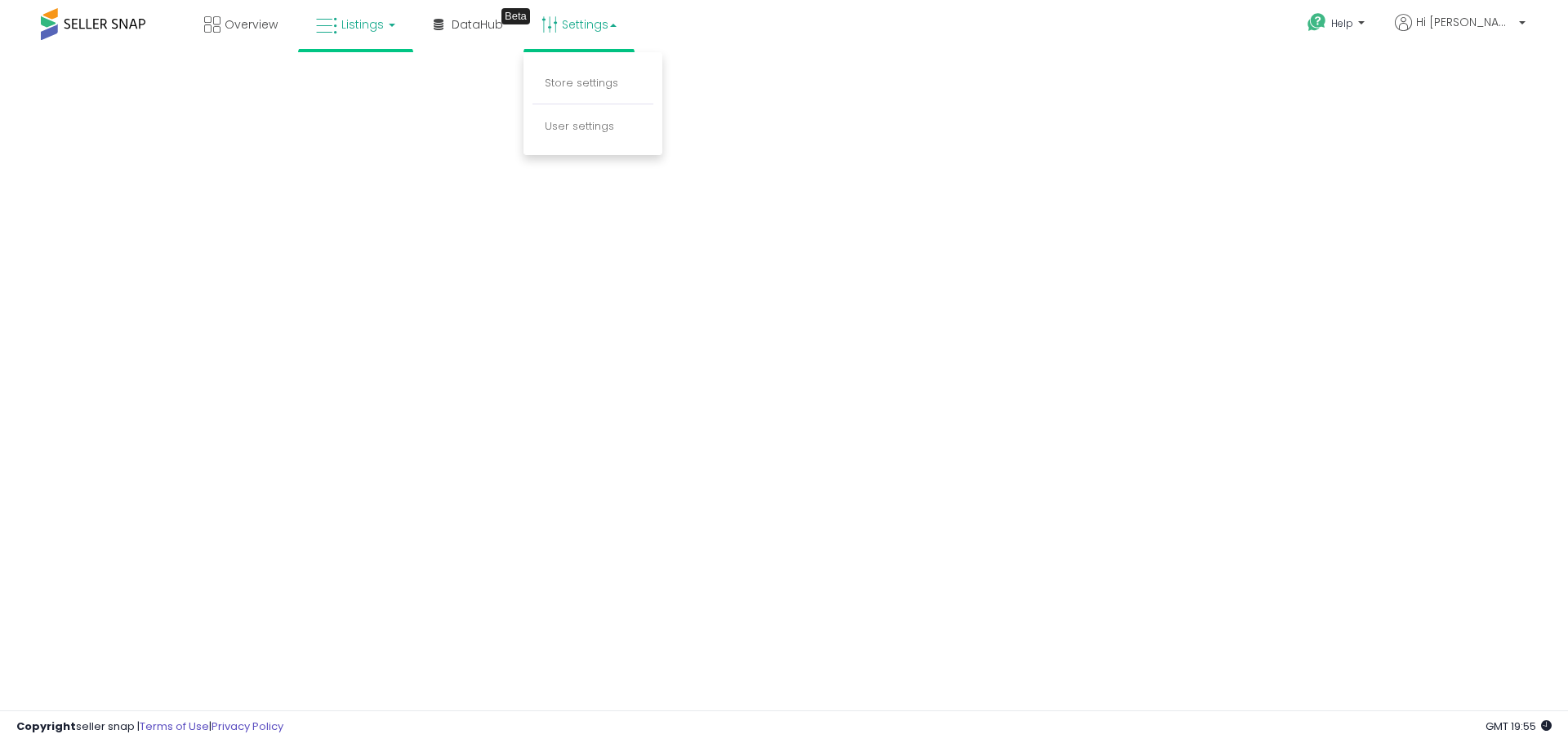
click at [784, 18] on div "Overview Listings DataHub Beta" at bounding box center [505, 34] width 1037 height 69
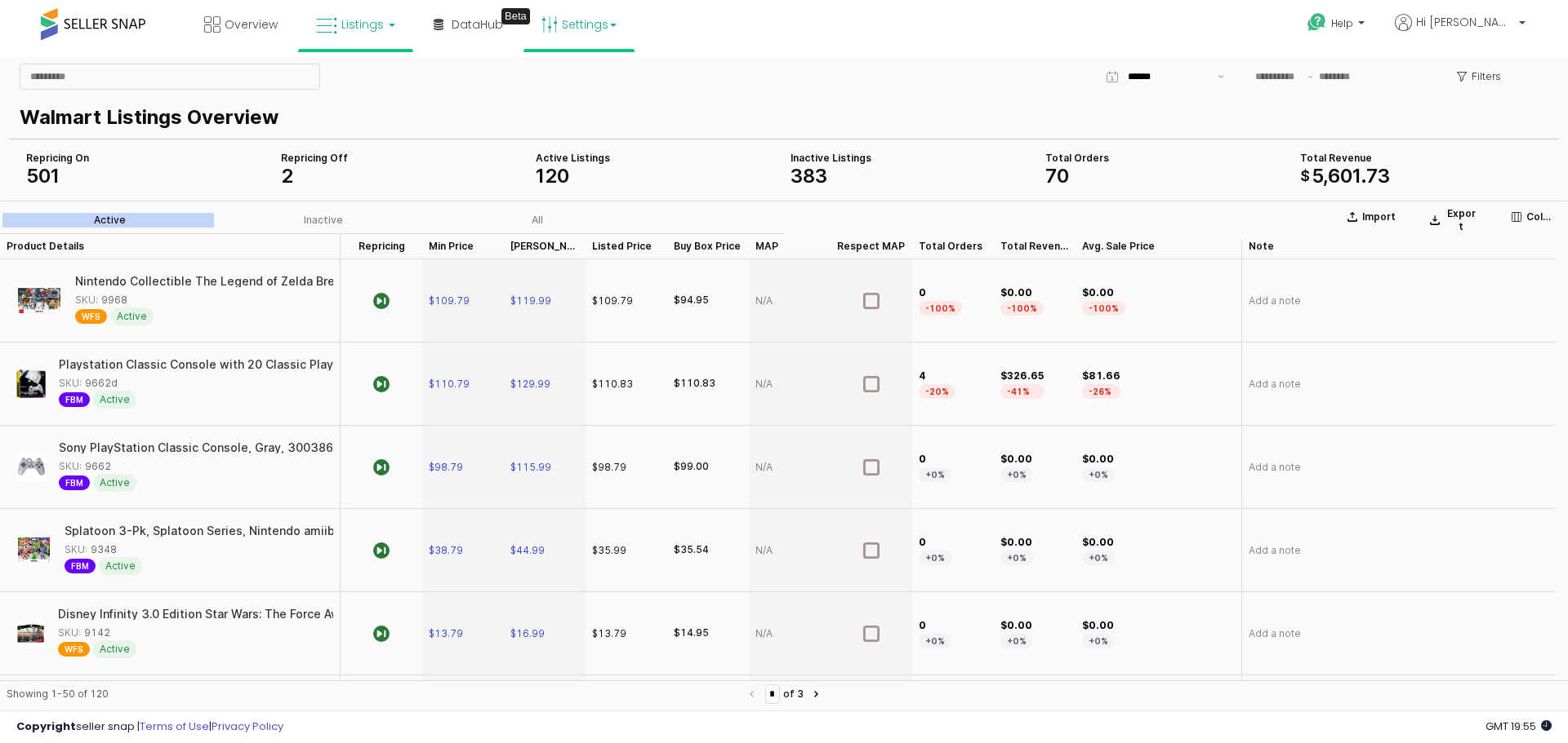
click at [594, 32] on link "Settings" at bounding box center [578, 24] width 99 height 49
click at [587, 80] on link "Store settings" at bounding box center [581, 83] width 74 height 16
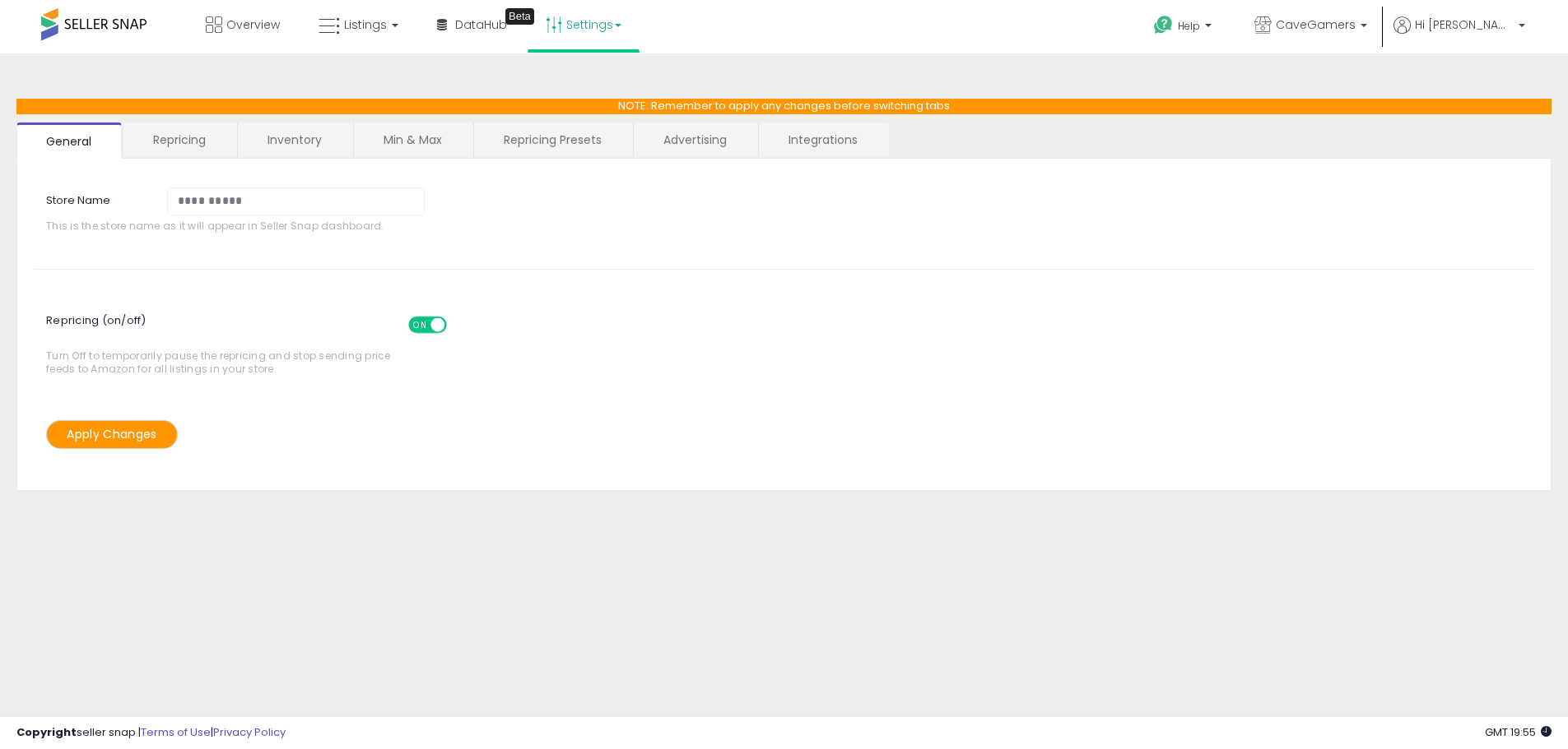
click at [185, 144] on link "Repricing" at bounding box center [179, 140] width 112 height 35
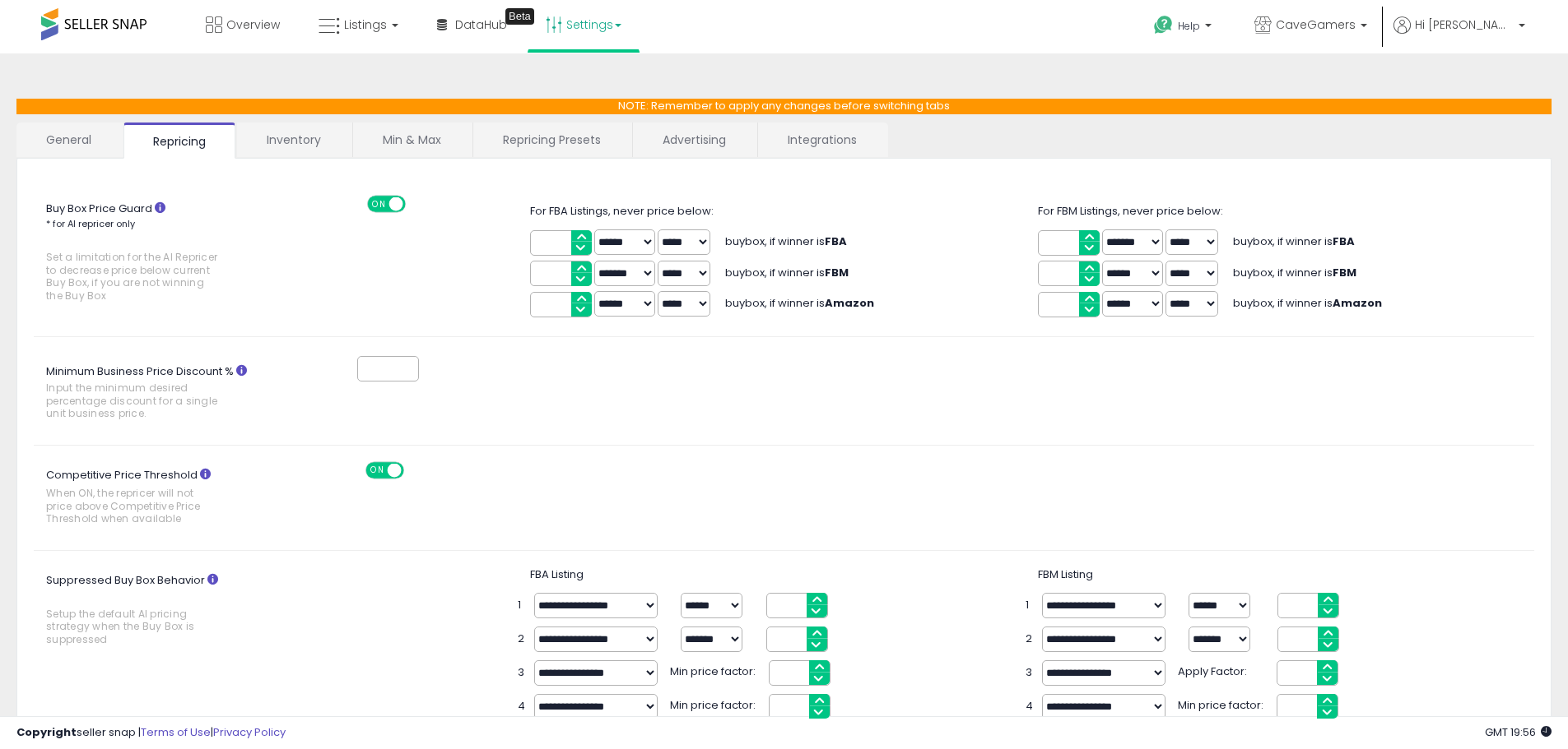
click at [602, 27] on link "Settings" at bounding box center [583, 24] width 100 height 50
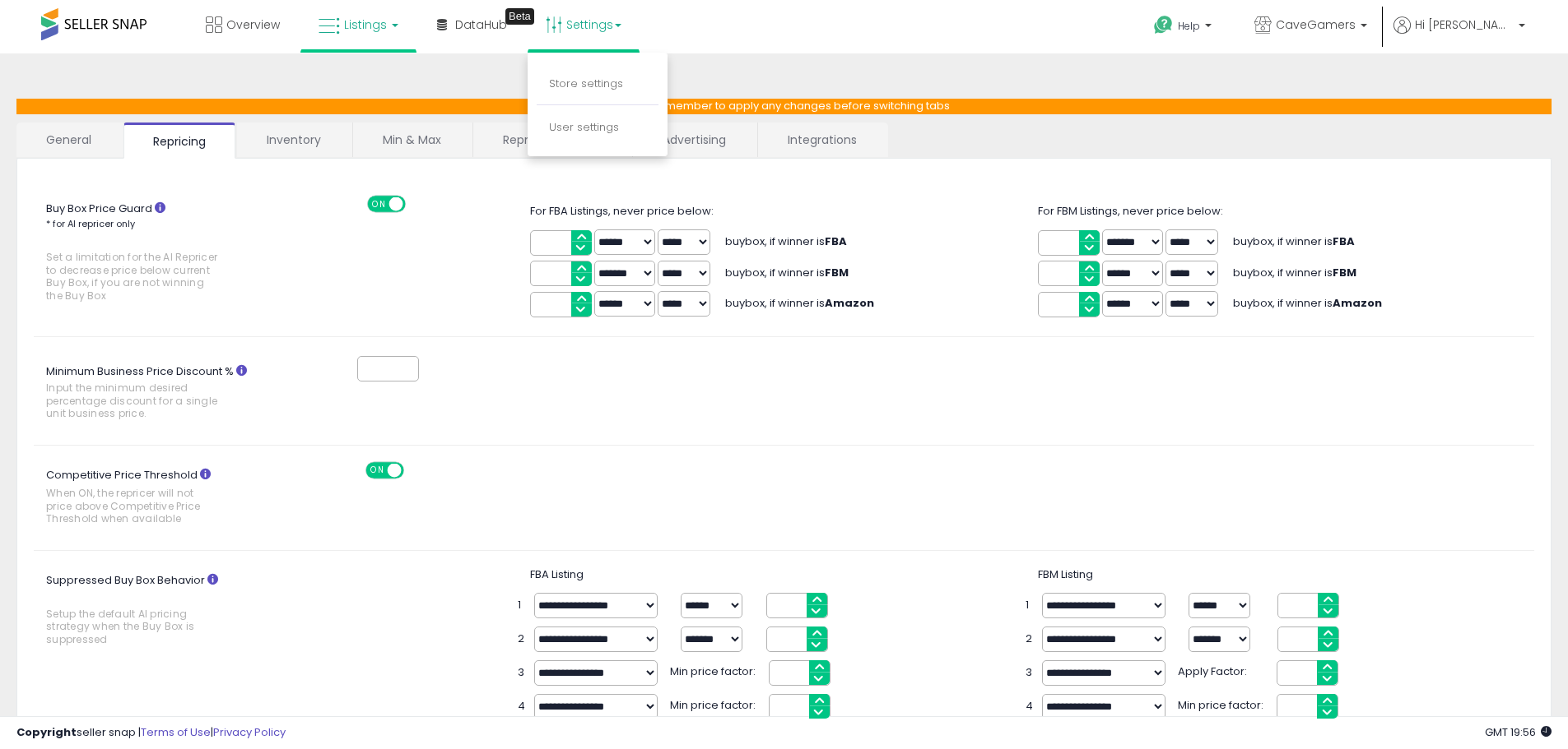
click at [343, 31] on link "Listings" at bounding box center [359, 24] width 104 height 50
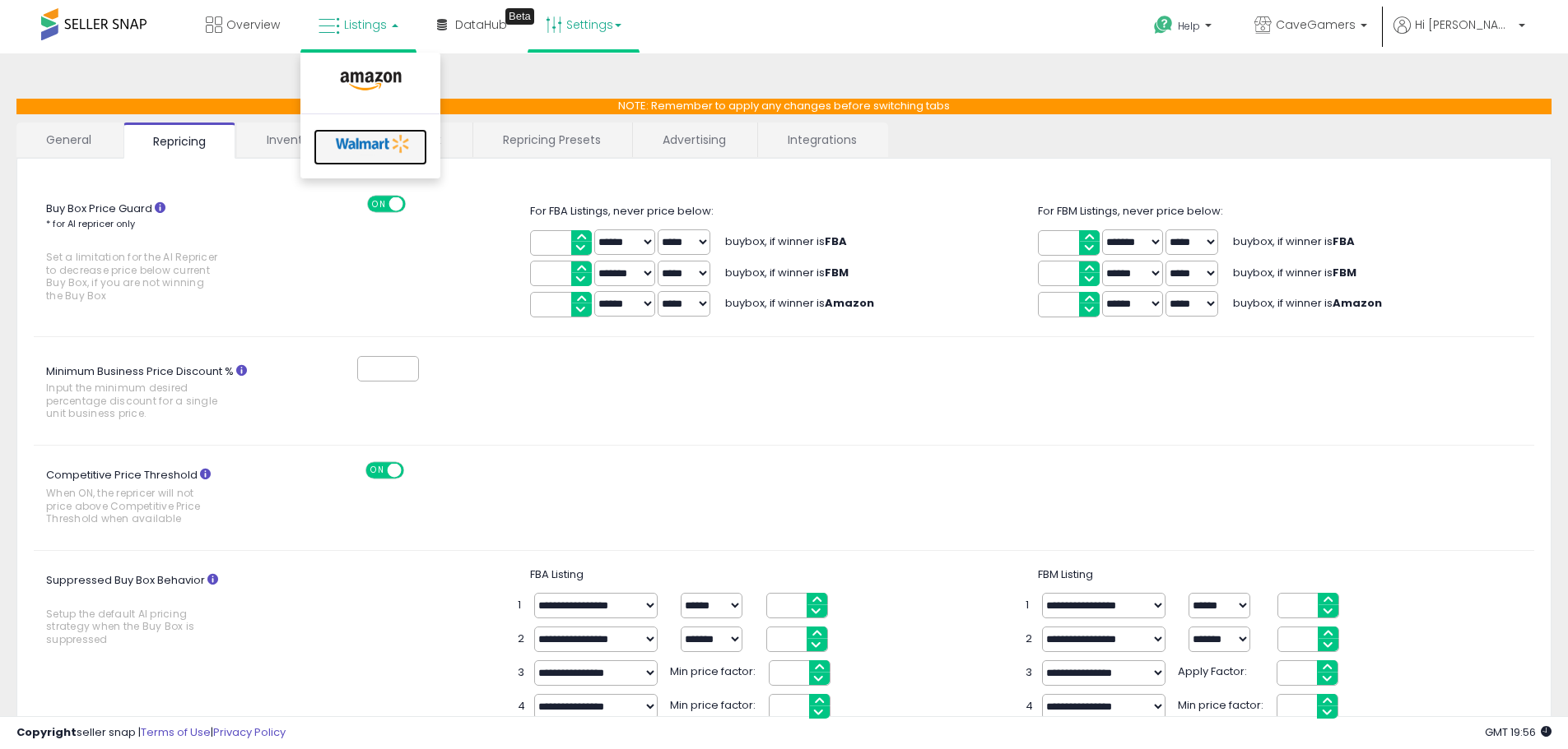
click at [350, 139] on icon at bounding box center [373, 143] width 87 height 24
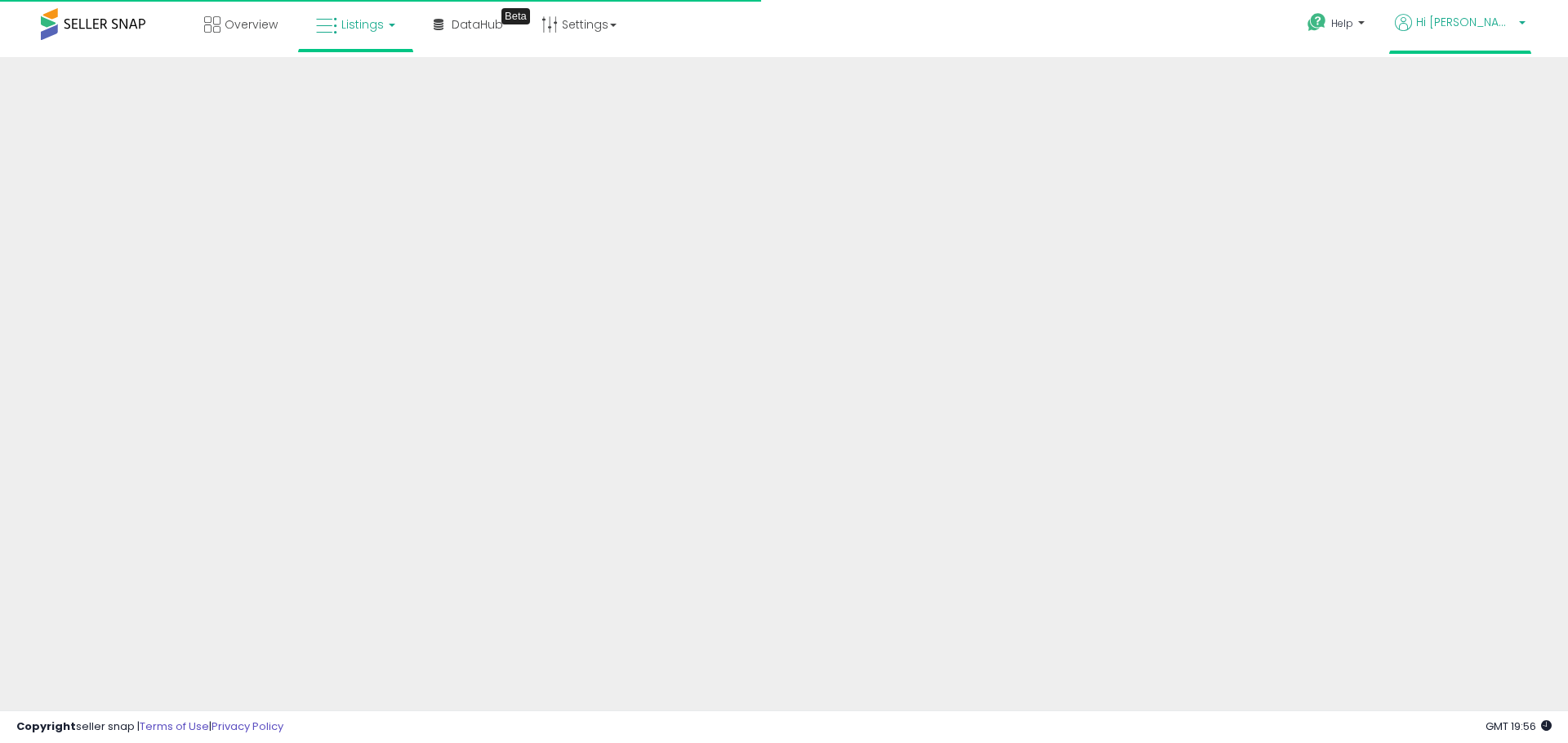
click at [1493, 21] on span "Hi [PERSON_NAME]" at bounding box center [1464, 23] width 98 height 17
